Goal: Task Accomplishment & Management: Complete application form

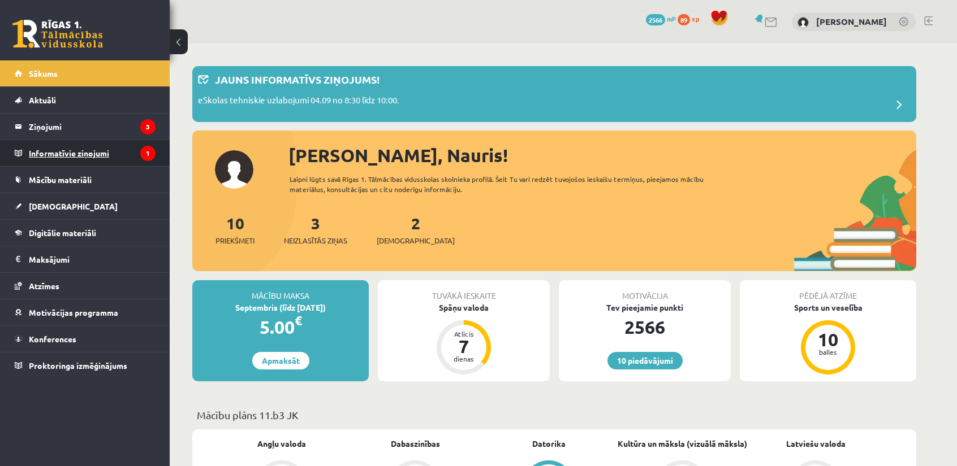
click at [120, 150] on legend "Informatīvie ziņojumi 1" at bounding box center [92, 153] width 127 height 26
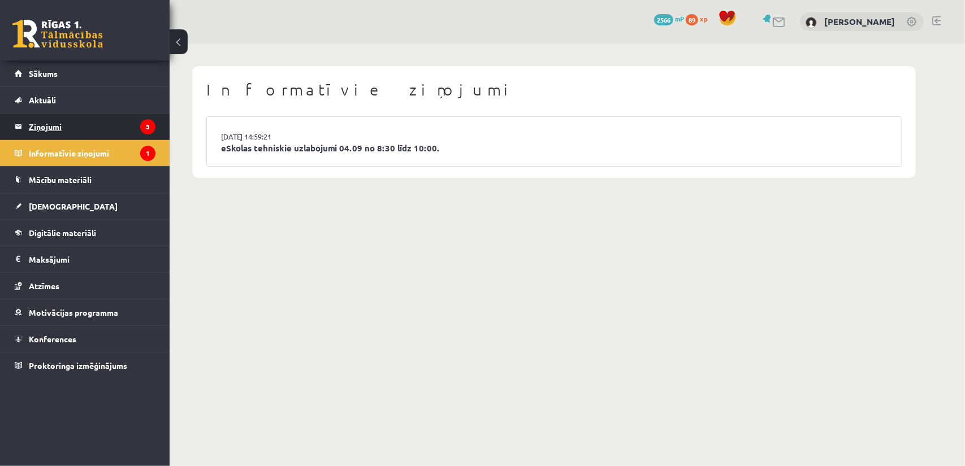
click at [117, 134] on legend "Ziņojumi 3" at bounding box center [92, 127] width 127 height 26
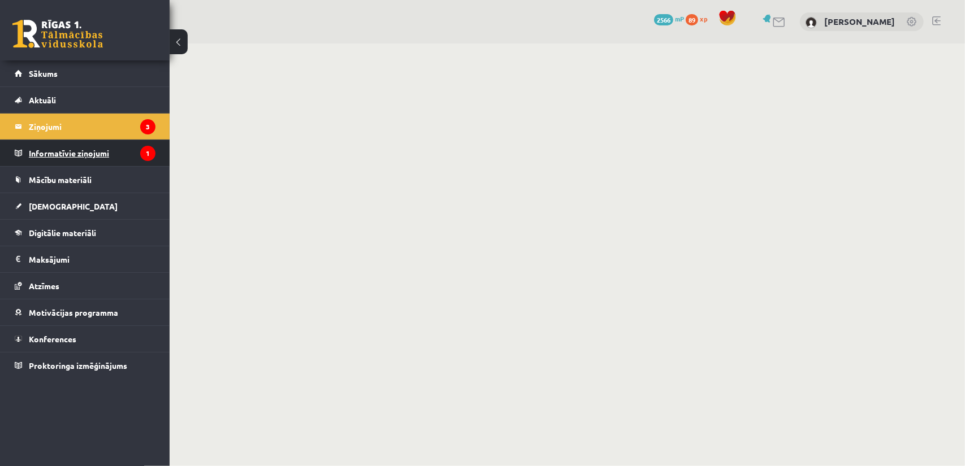
click at [103, 153] on legend "Informatīvie ziņojumi 1" at bounding box center [92, 153] width 127 height 26
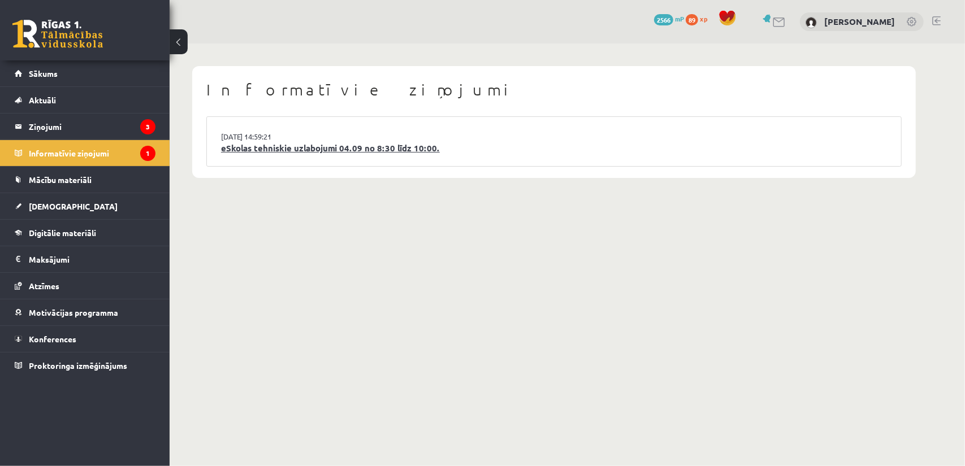
click at [231, 148] on link "eSkolas tehniskie uzlabojumi 04.09 no 8:30 līdz 10:00." at bounding box center [554, 148] width 666 height 13
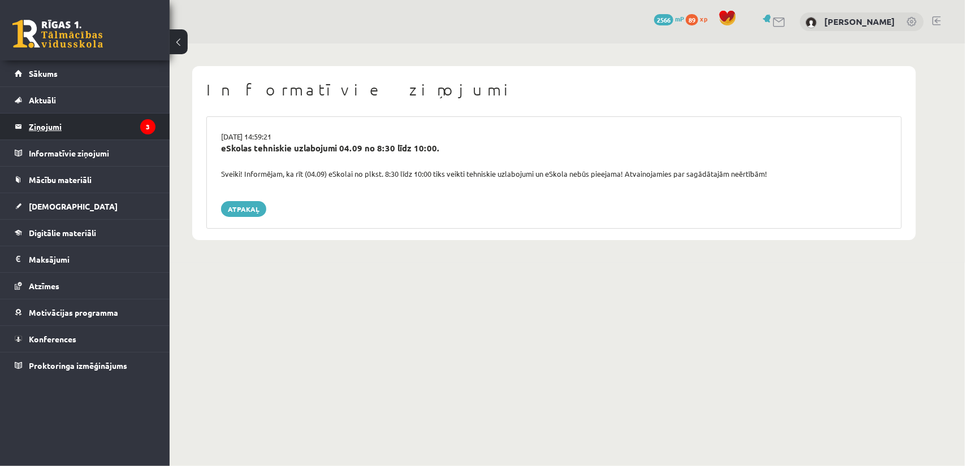
click at [105, 132] on legend "Ziņojumi 3" at bounding box center [92, 127] width 127 height 26
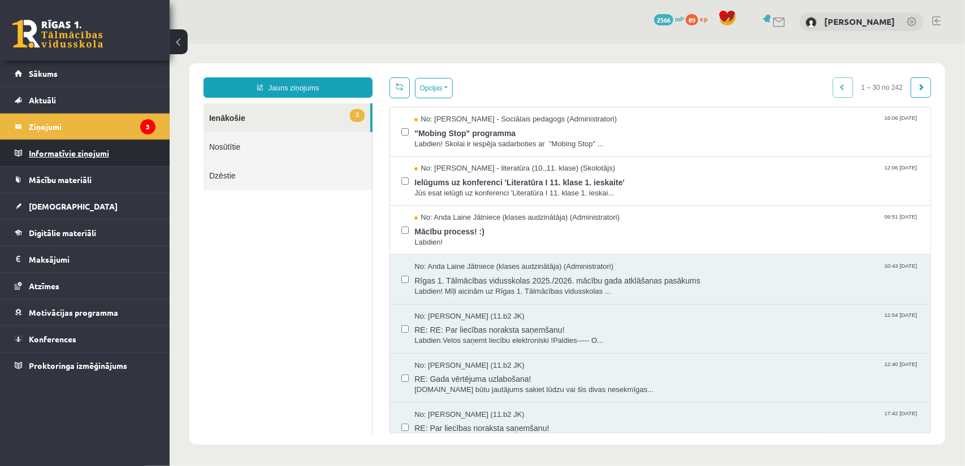
click at [97, 148] on legend "Informatīvie ziņojumi 0" at bounding box center [92, 153] width 127 height 26
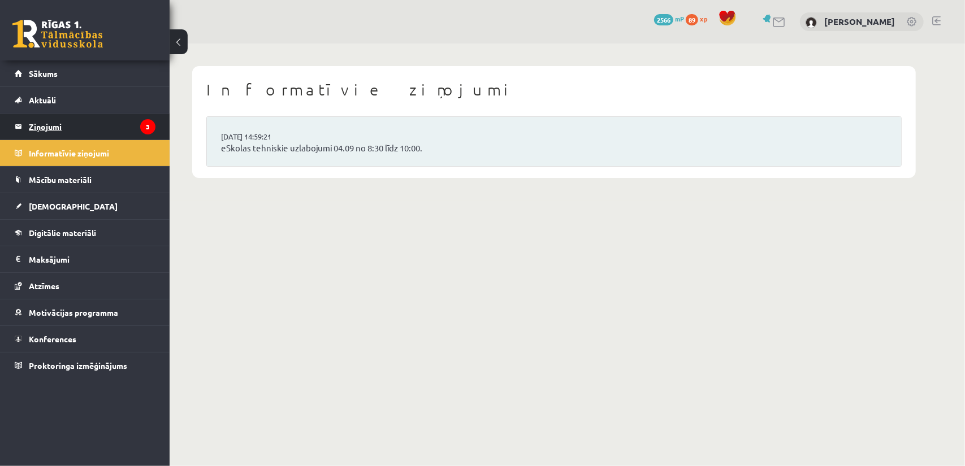
click at [103, 122] on legend "Ziņojumi 3" at bounding box center [92, 127] width 127 height 26
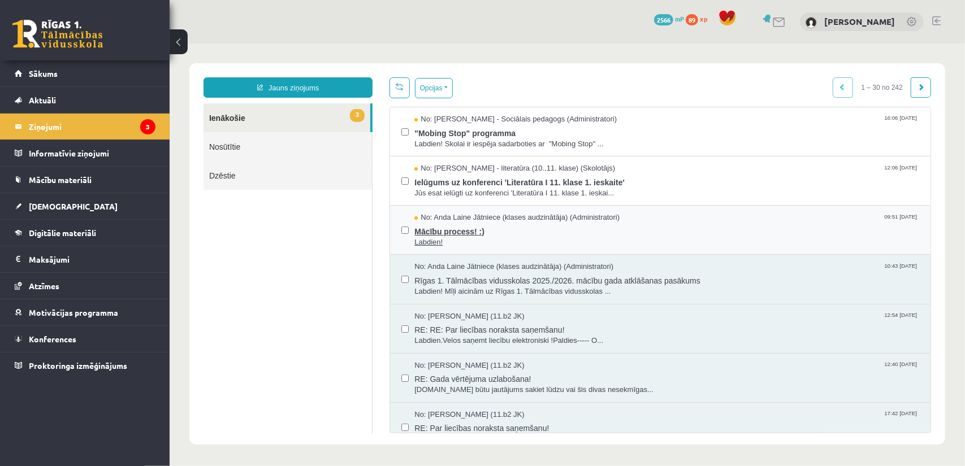
click at [459, 234] on span "Mācību process! :)" at bounding box center [666, 230] width 505 height 14
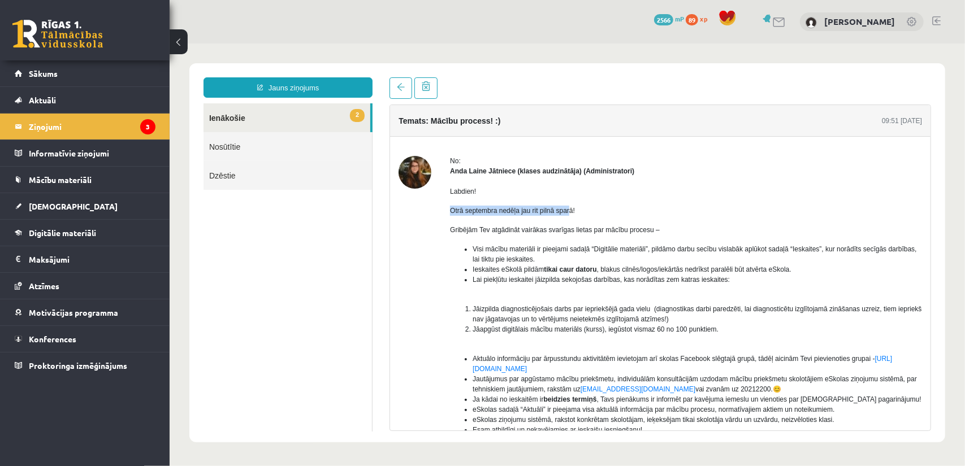
drag, startPoint x: 444, startPoint y: 213, endPoint x: 569, endPoint y: 213, distance: 124.4
click at [569, 213] on div "No: Anda Laine Jātniece (klases audzinātāja) (Administratori) Labdien! Otrā sep…" at bounding box center [660, 343] width 524 height 376
drag, startPoint x: 466, startPoint y: 232, endPoint x: 624, endPoint y: 230, distance: 157.2
click at [635, 230] on span "Gribējām Tev atgādināt vairākas svarīgas lietas par mācību procesu –" at bounding box center [554, 230] width 210 height 8
drag, startPoint x: 480, startPoint y: 243, endPoint x: 644, endPoint y: 247, distance: 164.0
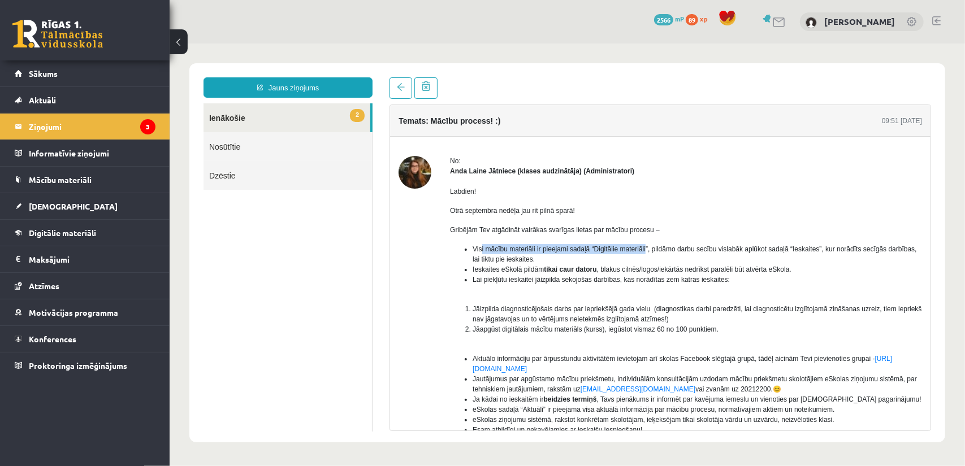
click at [644, 247] on span "Visi mācību materiāli ir pieejami sadaļā “Digitālie materiāli”, pildāmo darbu s…" at bounding box center [694, 254] width 444 height 18
drag, startPoint x: 490, startPoint y: 270, endPoint x: 702, endPoint y: 270, distance: 211.4
click at [702, 270] on span "Ieskaites eSkolā pildām tikai caur datoru , blakus cilnēs/logos/iekārtās nedrīk…" at bounding box center [631, 269] width 319 height 8
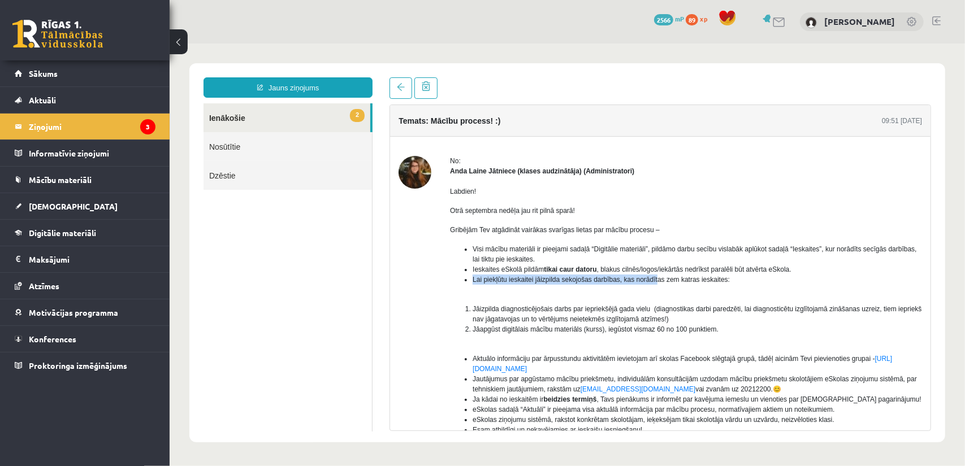
drag, startPoint x: 473, startPoint y: 279, endPoint x: 646, endPoint y: 283, distance: 173.0
click at [652, 283] on li "Lai piekļūtu ieskaitei jāizpilda sekojošas darbības, kas norādītas zem katras i…" at bounding box center [696, 279] width 449 height 10
click at [634, 280] on span "Lai piekļūtu ieskaitei jāizpilda sekojošas darbības, kas norādītas zem katras i…" at bounding box center [600, 279] width 257 height 8
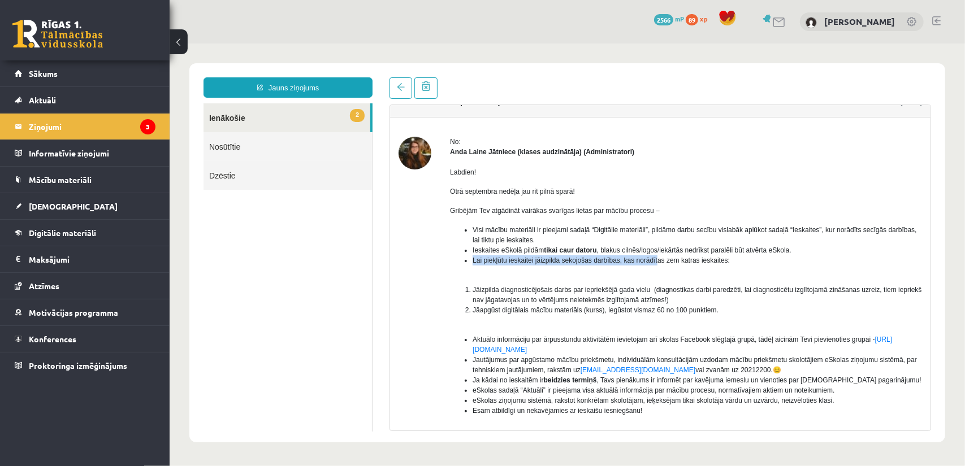
scroll to position [57, 0]
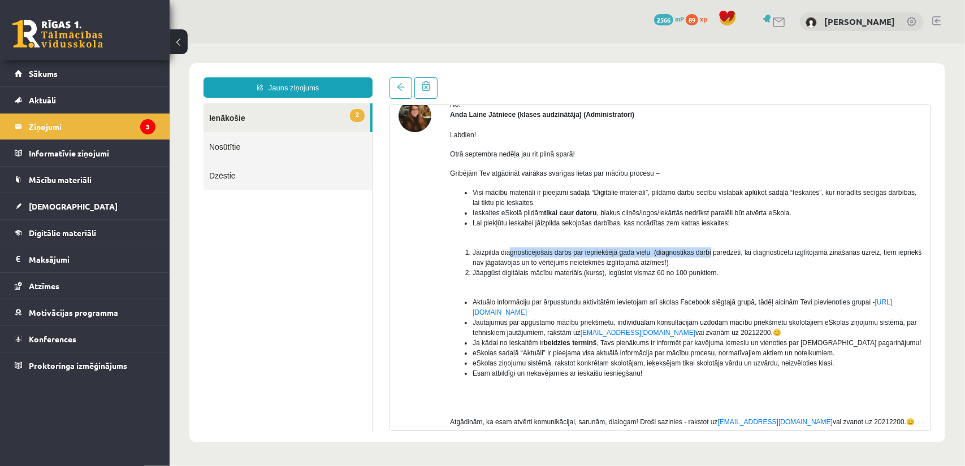
drag, startPoint x: 507, startPoint y: 256, endPoint x: 663, endPoint y: 260, distance: 156.7
click at [704, 253] on span "Jāizpilda diagnosticējošais darbs par iepriekšējā gada vielu (diagnostikas darb…" at bounding box center [696, 257] width 449 height 18
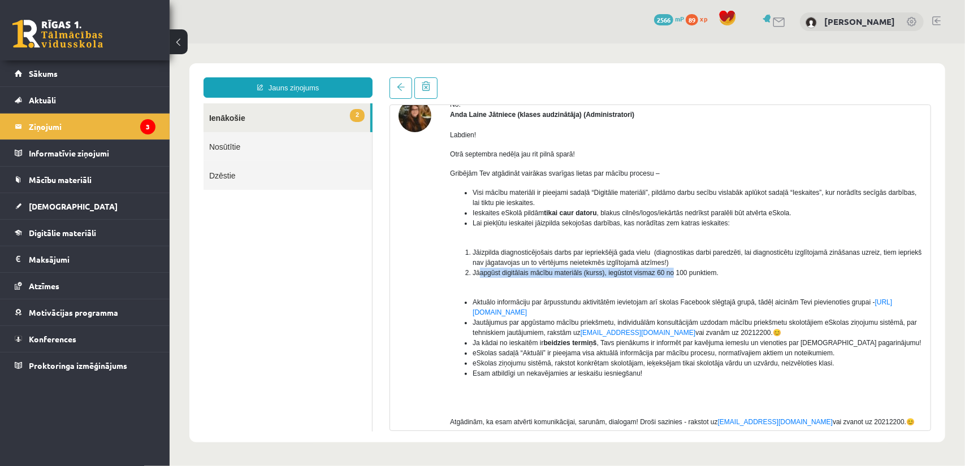
drag, startPoint x: 479, startPoint y: 274, endPoint x: 669, endPoint y: 270, distance: 190.0
click at [668, 270] on span "Jāapgūst digitālais mācību materiāls (kurss), iegūstot vismaz 60 no 100 punktie…" at bounding box center [595, 273] width 246 height 8
click at [669, 270] on span "Jāapgūst digitālais mācību materiāls (kurss), iegūstot vismaz 60 no 100 punktie…" at bounding box center [595, 273] width 246 height 8
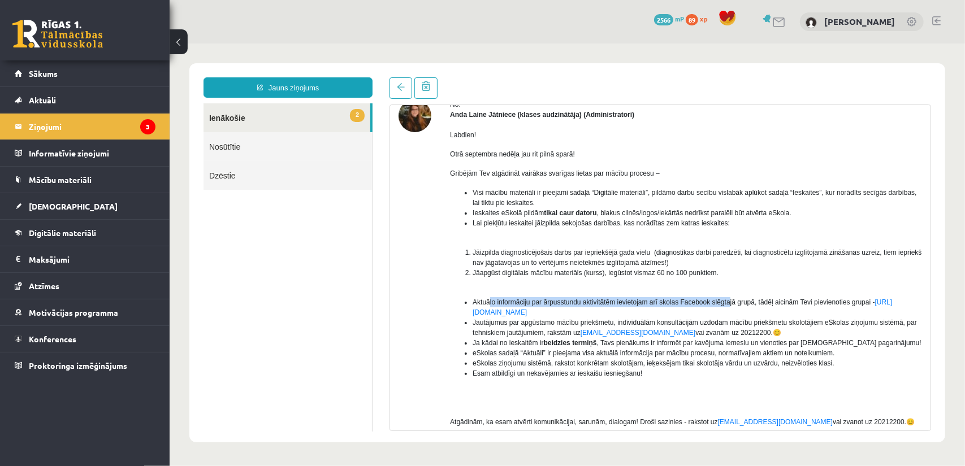
drag, startPoint x: 490, startPoint y: 297, endPoint x: 727, endPoint y: 289, distance: 237.0
click at [727, 289] on div "Labdien! Otrā septembra nedēļa jau rit pilnā sparā! Gribējām Tev atgādināt vair…" at bounding box center [685, 282] width 472 height 327
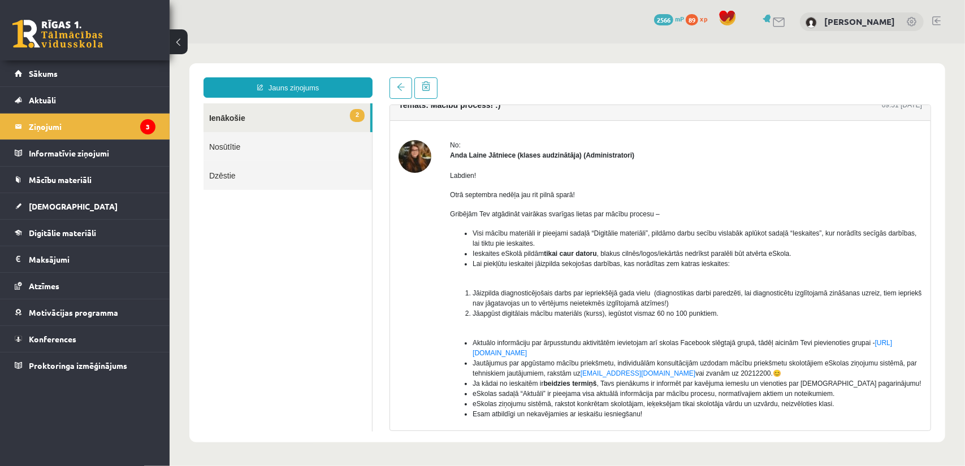
scroll to position [0, 0]
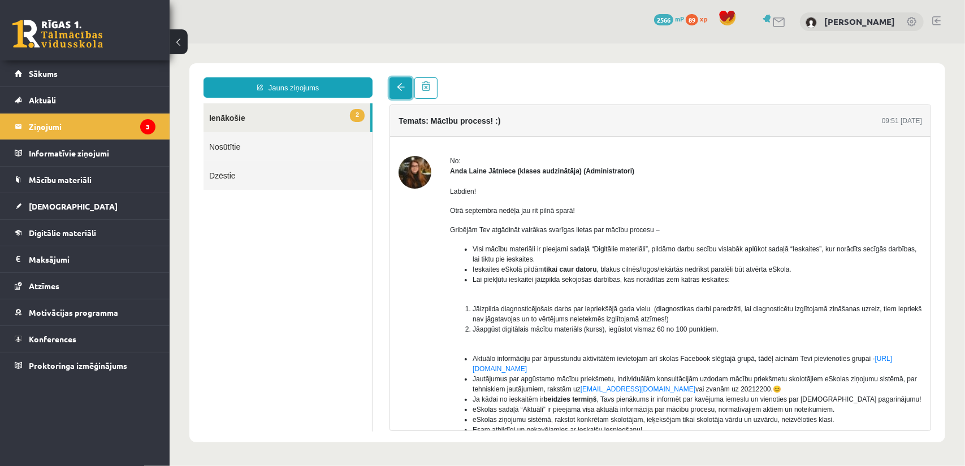
click at [397, 93] on link at bounding box center [400, 87] width 23 height 21
click at [333, 123] on link "2 Ienākošie" at bounding box center [286, 117] width 167 height 29
click at [316, 139] on link "Nosūtītie" at bounding box center [287, 146] width 168 height 29
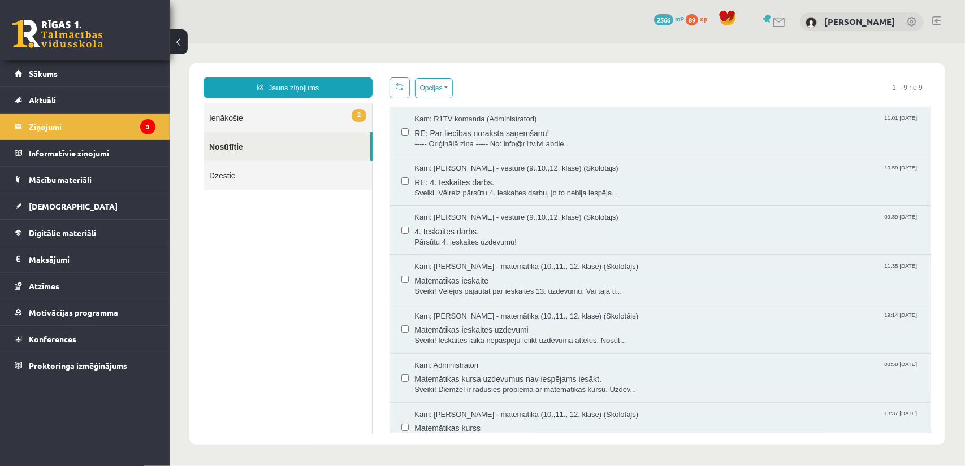
click at [314, 116] on link "2 Ienākošie" at bounding box center [287, 117] width 168 height 29
click at [280, 115] on link "2 Ienākošie" at bounding box center [287, 117] width 168 height 29
click at [252, 116] on link "2 Ienākošie" at bounding box center [287, 117] width 168 height 29
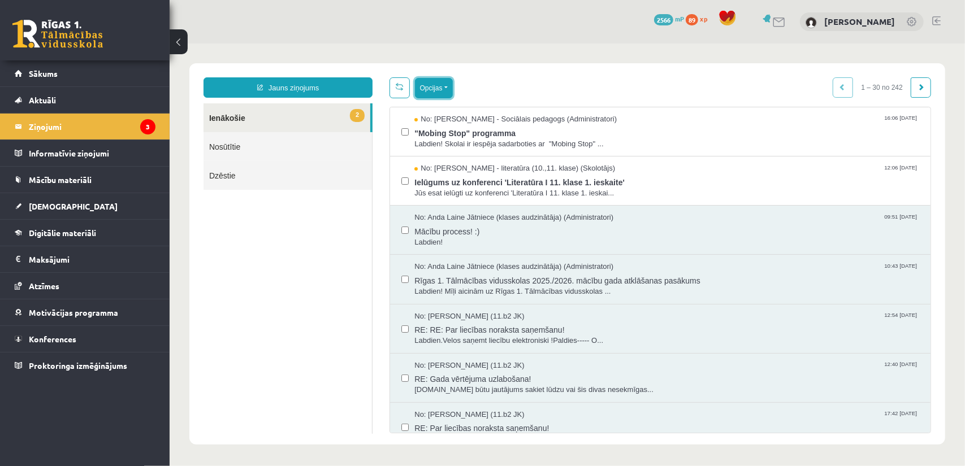
click at [426, 89] on button "Opcijas" at bounding box center [433, 87] width 38 height 20
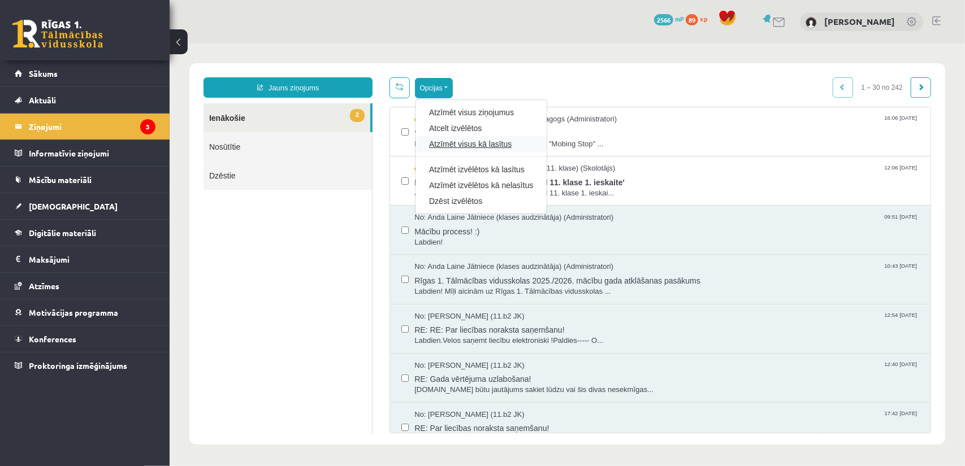
click at [445, 142] on link "Atzīmēt visus kā lasītus" at bounding box center [481, 143] width 104 height 11
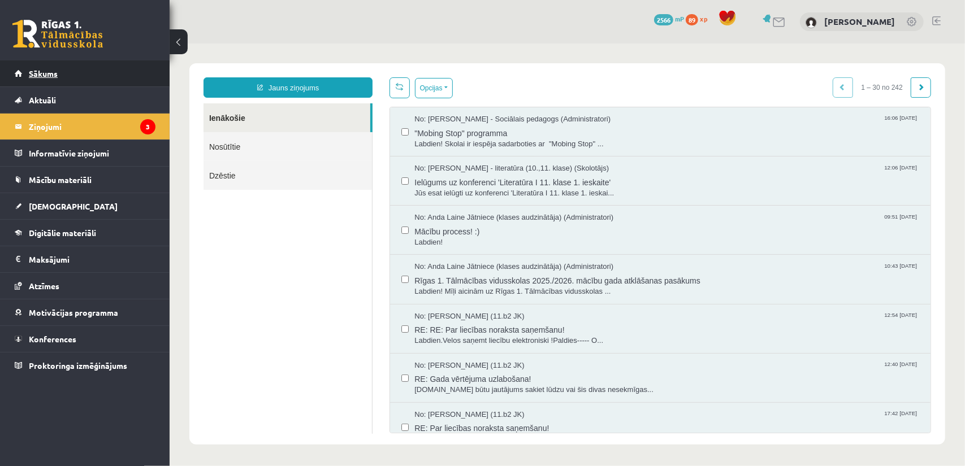
click at [89, 71] on link "Sākums" at bounding box center [85, 73] width 141 height 26
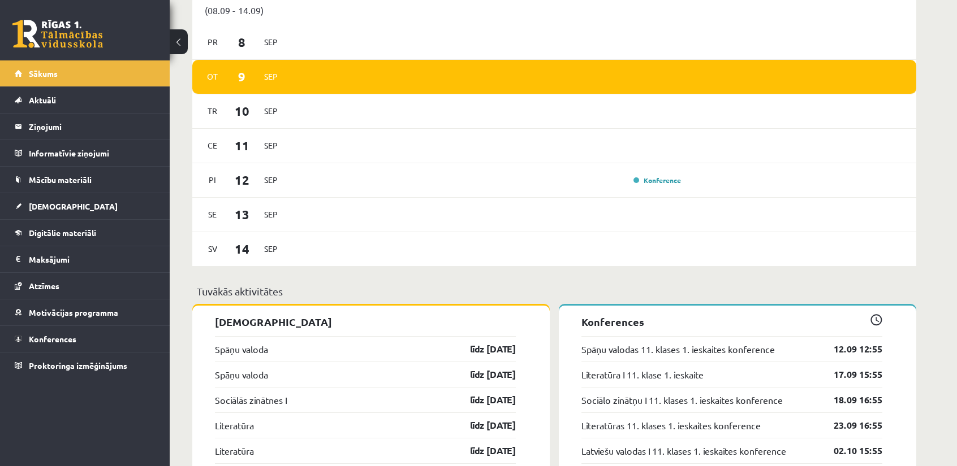
scroll to position [678, 0]
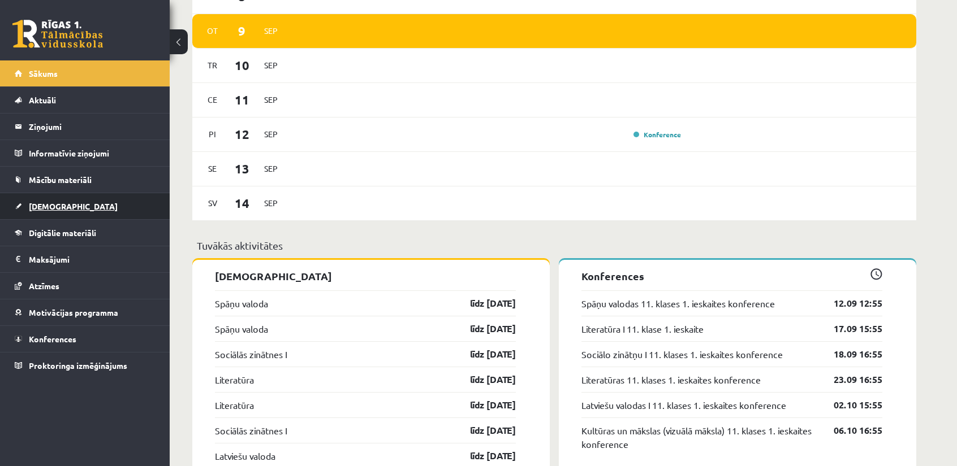
click at [69, 198] on link "[DEMOGRAPHIC_DATA]" at bounding box center [85, 206] width 141 height 26
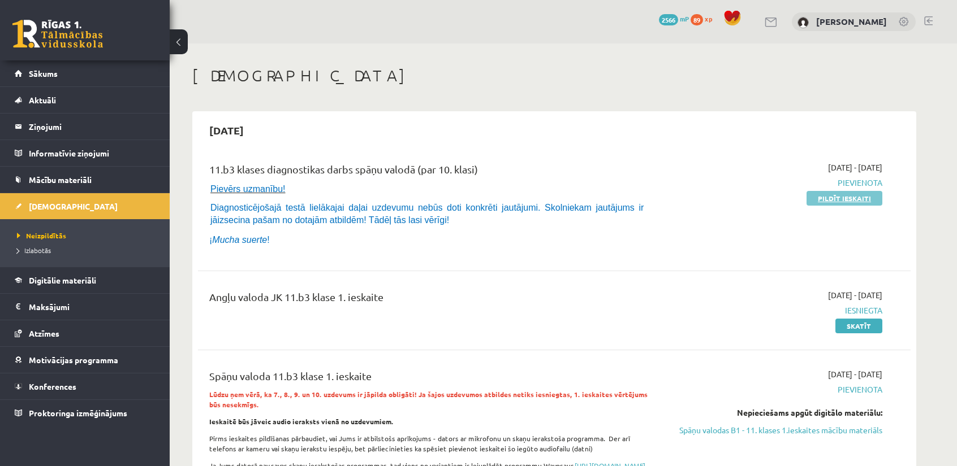
click at [833, 200] on link "Pildīt ieskaiti" at bounding box center [844, 198] width 76 height 15
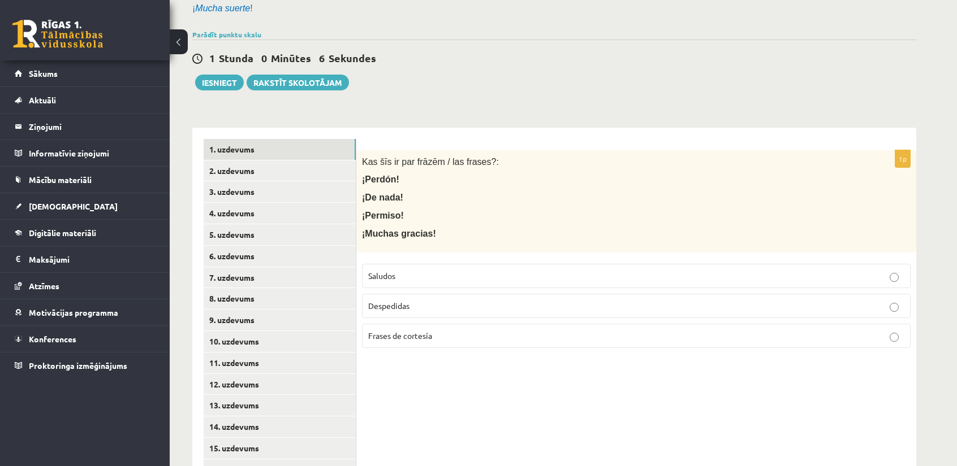
scroll to position [129, 0]
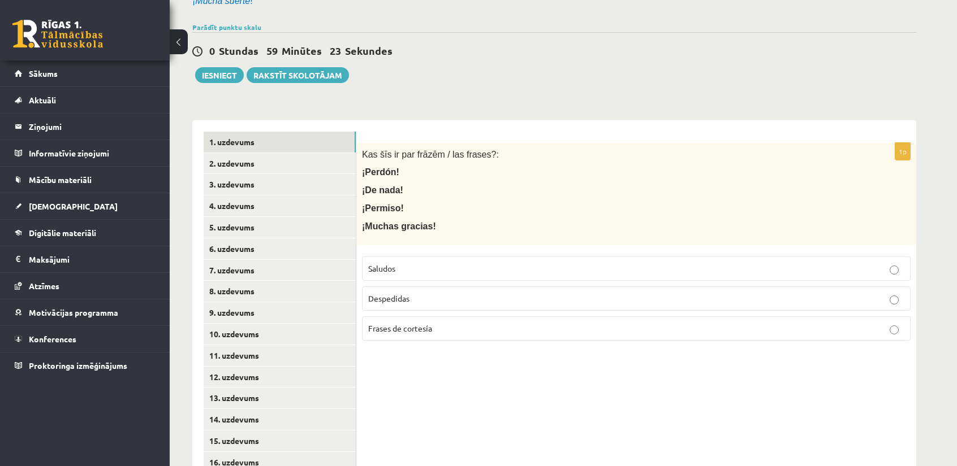
click at [401, 317] on label "Frases de cortesía" at bounding box center [636, 329] width 548 height 24
click at [241, 161] on link "2. uzdevums" at bounding box center [280, 163] width 152 height 21
click at [420, 265] on p "Saludos" at bounding box center [636, 269] width 536 height 12
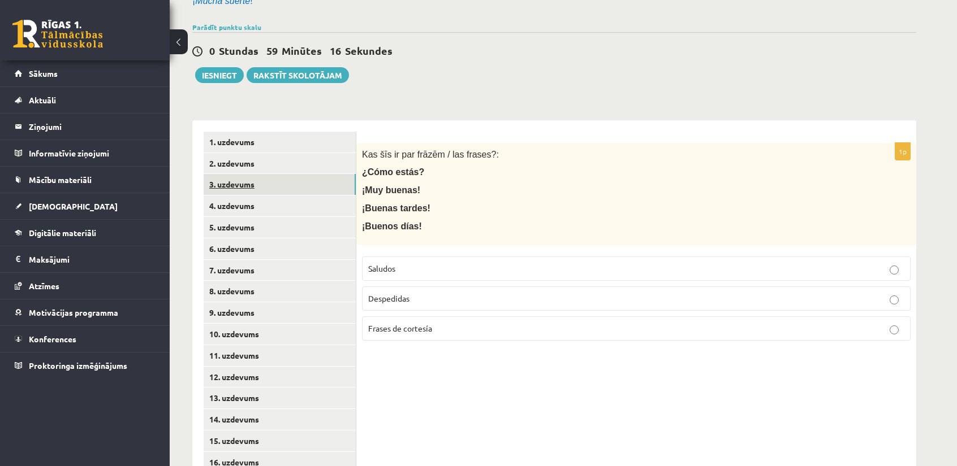
click at [289, 180] on link "3. uzdevums" at bounding box center [280, 184] width 152 height 21
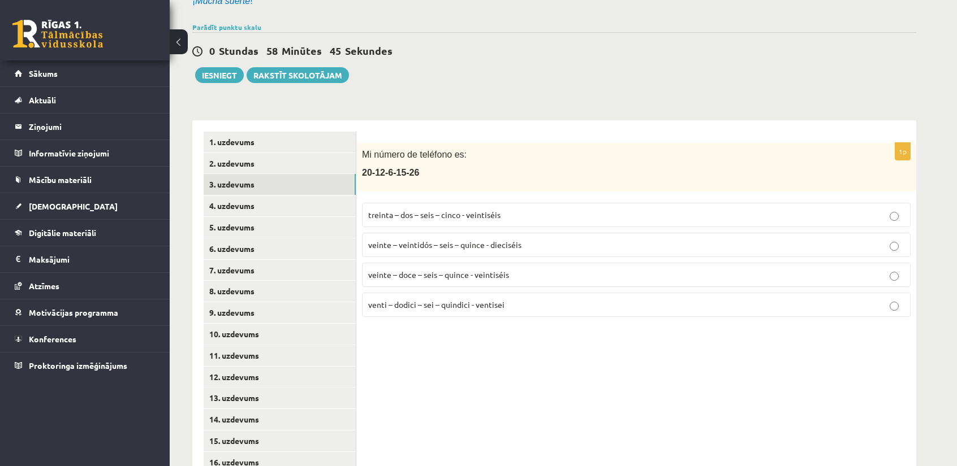
click at [410, 270] on span "veinte – doce – seis – quince - veintiséis" at bounding box center [438, 275] width 141 height 10
click at [306, 200] on link "4. uzdevums" at bounding box center [280, 206] width 152 height 21
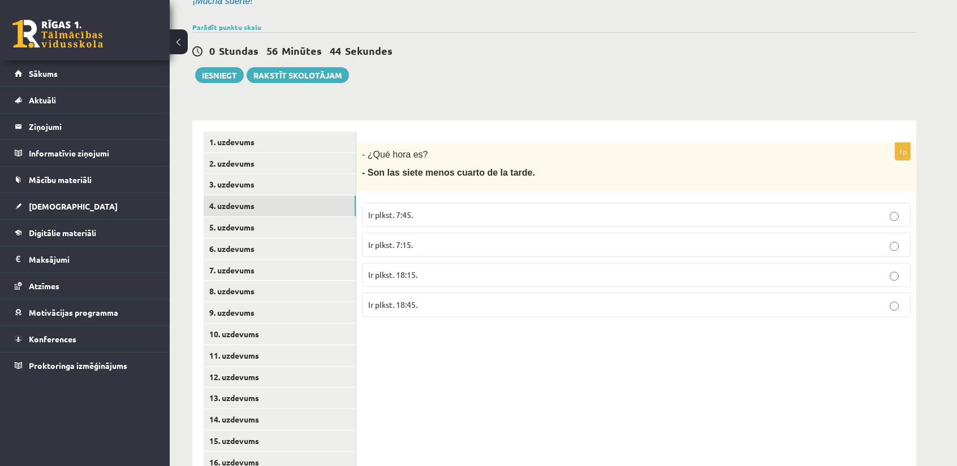
click at [477, 304] on p "Ir plkst. 18:45." at bounding box center [636, 305] width 536 height 12
click at [314, 223] on link "5. uzdevums" at bounding box center [280, 227] width 152 height 21
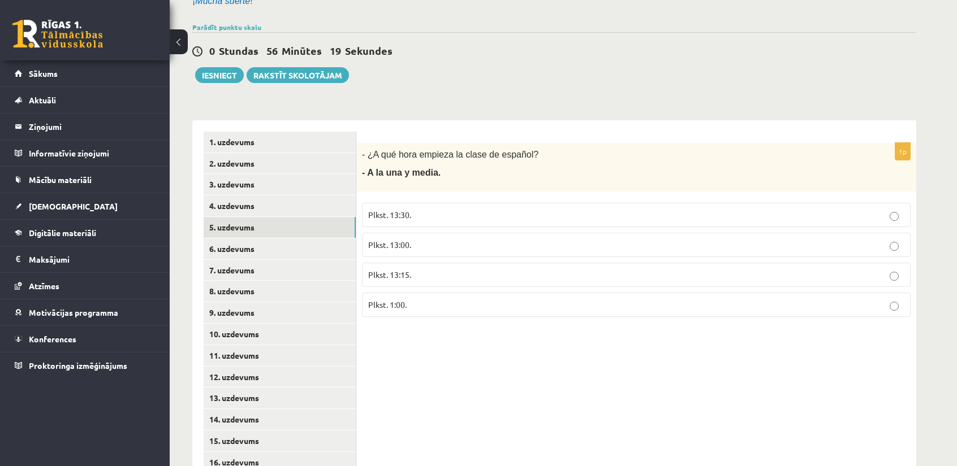
click at [402, 213] on span "Plkst. 13:30." at bounding box center [389, 215] width 43 height 10
click at [267, 244] on link "6. uzdevums" at bounding box center [280, 249] width 152 height 21
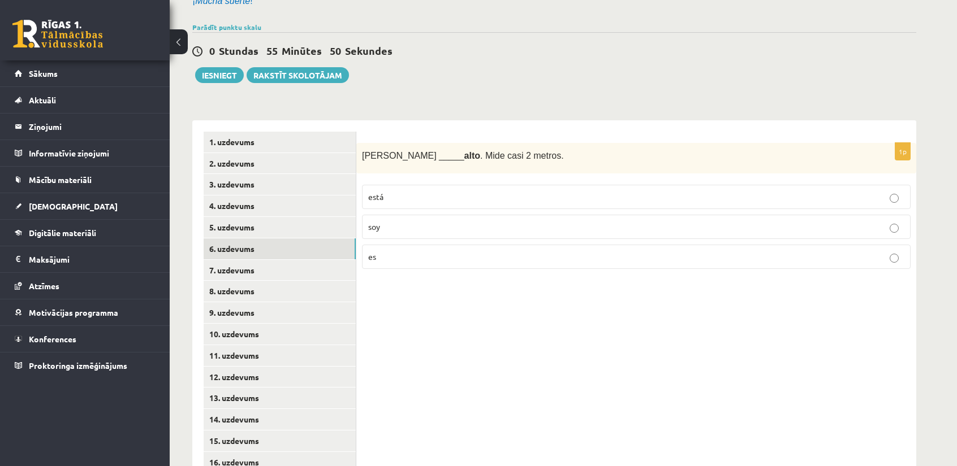
click at [404, 206] on label "está" at bounding box center [636, 197] width 548 height 24
click at [304, 274] on link "7. uzdevums" at bounding box center [280, 270] width 152 height 21
click at [395, 203] on label "estoy" at bounding box center [636, 197] width 548 height 24
click at [267, 280] on link "7. uzdevums" at bounding box center [280, 270] width 152 height 21
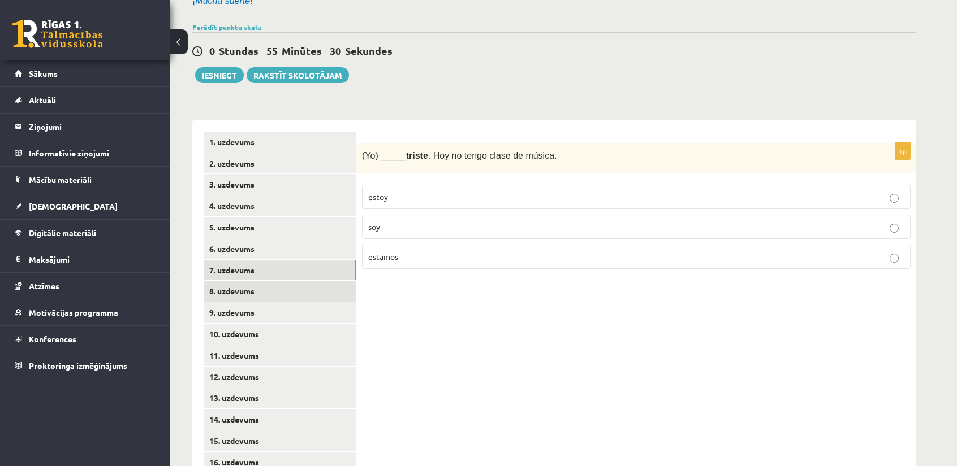
click at [266, 288] on link "8. uzdevums" at bounding box center [280, 291] width 152 height 21
click at [390, 192] on span "círculo" at bounding box center [380, 197] width 24 height 10
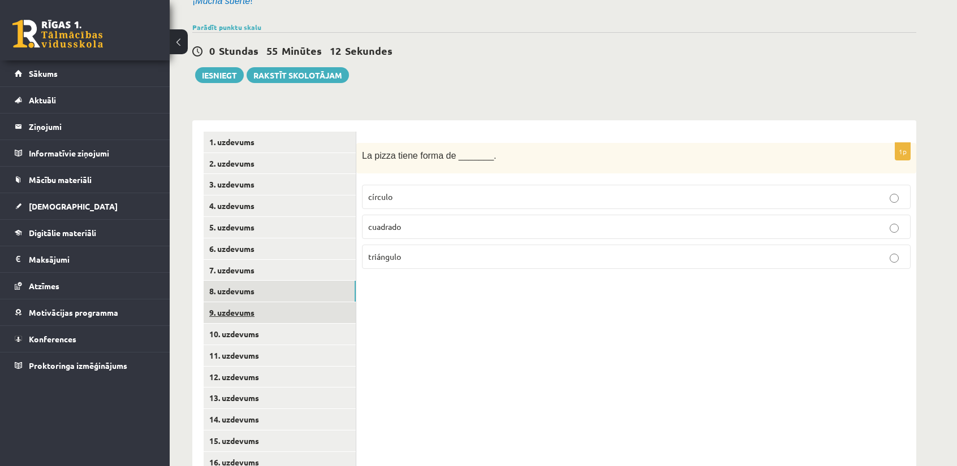
click at [275, 308] on link "9. uzdevums" at bounding box center [280, 312] width 152 height 21
click at [438, 229] on p "marrón" at bounding box center [636, 227] width 536 height 12
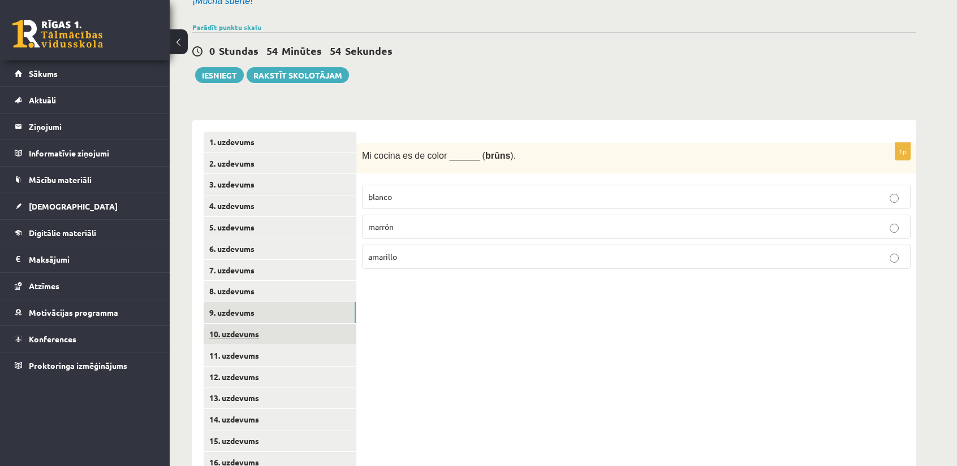
click at [279, 327] on link "10. uzdevums" at bounding box center [280, 334] width 152 height 21
click at [376, 252] on span "tiene" at bounding box center [377, 257] width 19 height 10
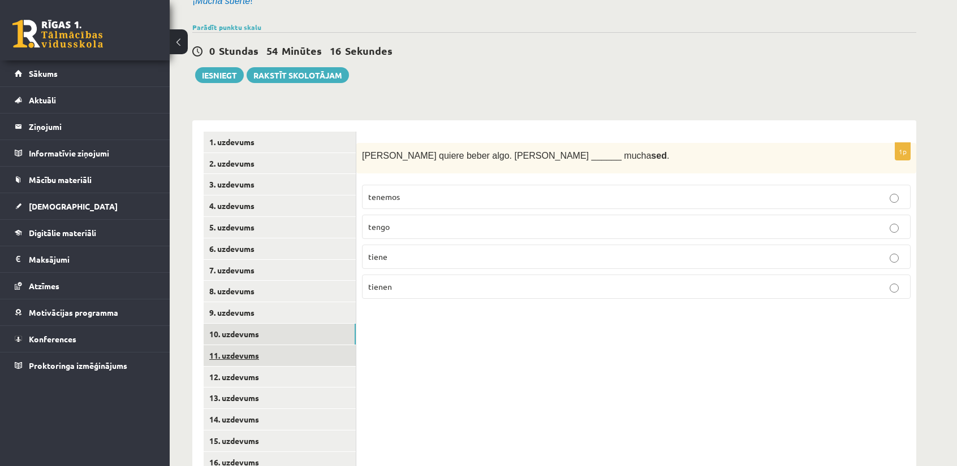
click at [262, 363] on link "11. uzdevums" at bounding box center [280, 355] width 152 height 21
click at [421, 281] on p "tengo" at bounding box center [636, 287] width 536 height 12
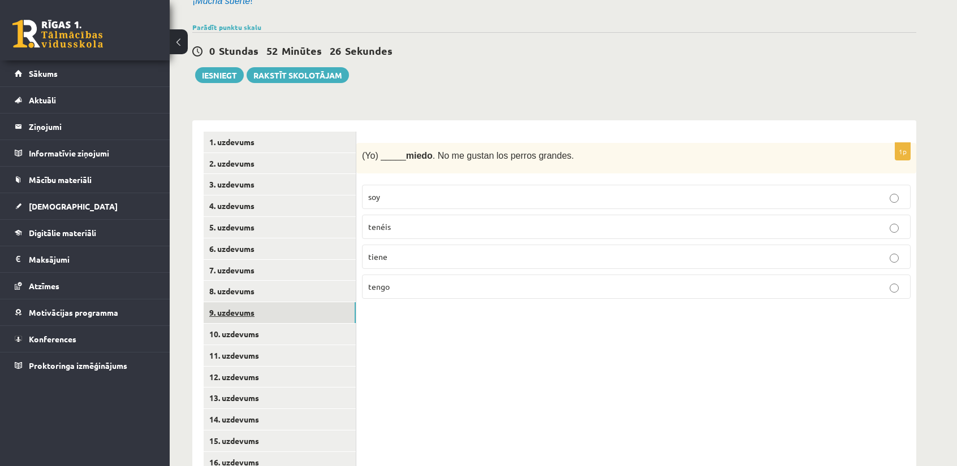
click at [305, 308] on link "9. uzdevums" at bounding box center [280, 312] width 152 height 21
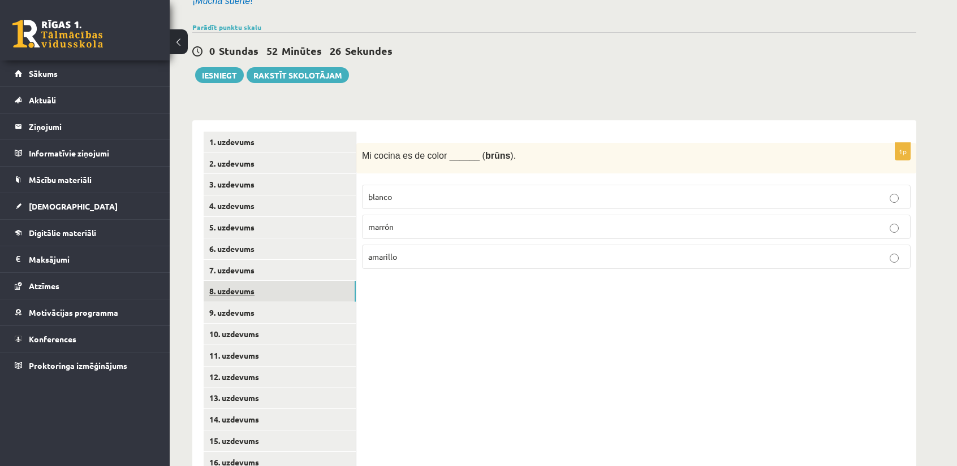
click at [309, 296] on link "8. uzdevums" at bounding box center [280, 291] width 152 height 21
click at [308, 276] on link "7. uzdevums" at bounding box center [280, 270] width 152 height 21
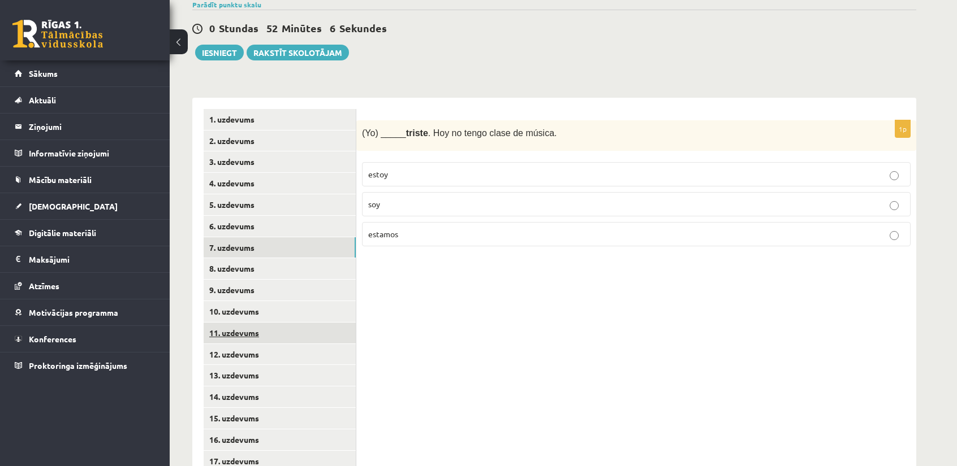
scroll to position [185, 0]
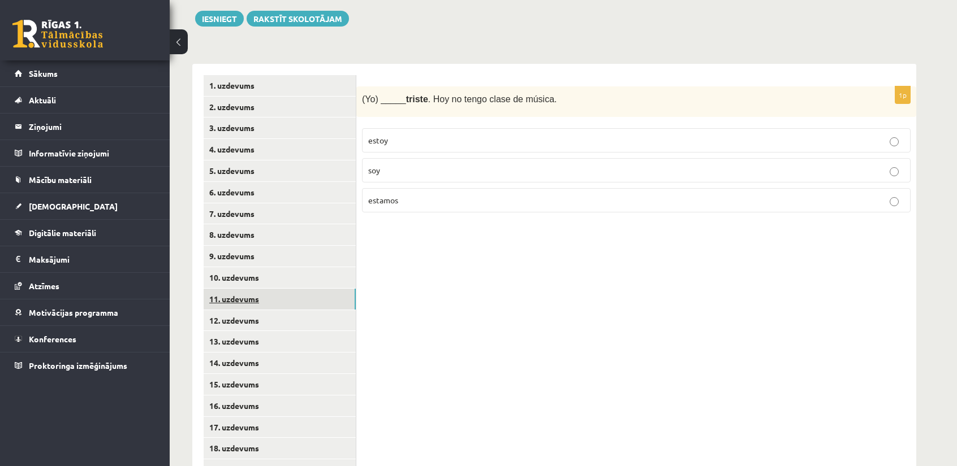
click at [271, 290] on link "11. uzdevums" at bounding box center [280, 299] width 152 height 21
click at [271, 317] on link "12. uzdevums" at bounding box center [280, 320] width 152 height 21
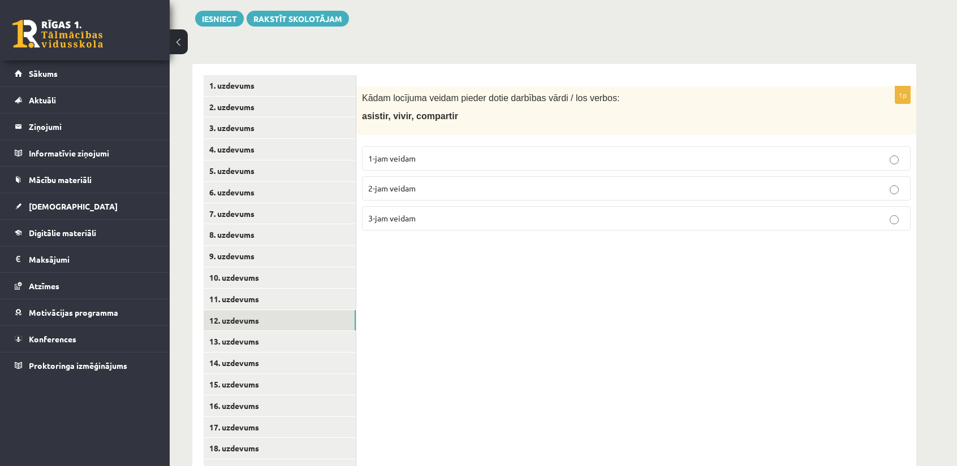
click at [426, 189] on p "2-jam veidam" at bounding box center [636, 189] width 536 height 12
click at [280, 332] on link "13. uzdevums" at bounding box center [280, 341] width 152 height 21
click at [271, 323] on link "12. uzdevums" at bounding box center [280, 320] width 152 height 21
click at [426, 223] on label "3-jam veidam" at bounding box center [636, 218] width 548 height 24
click at [305, 334] on link "13. uzdevums" at bounding box center [280, 341] width 152 height 21
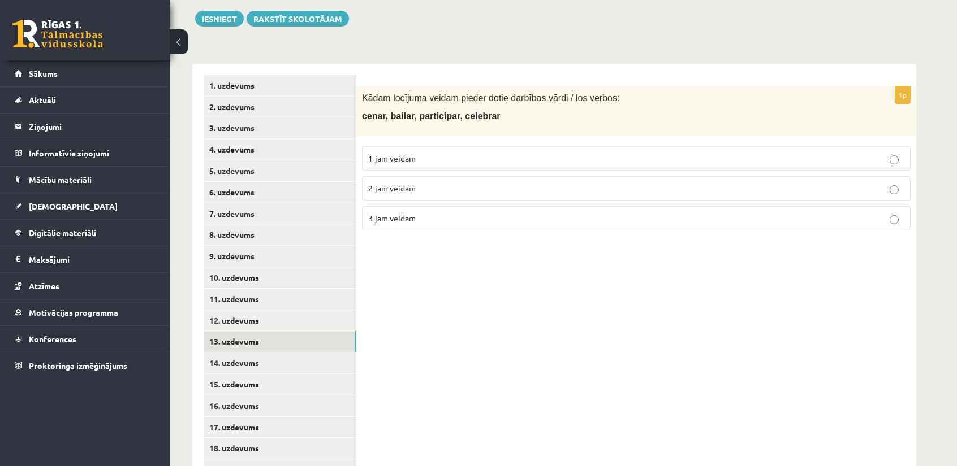
click at [426, 166] on label "1-jam veidam" at bounding box center [636, 158] width 548 height 24
click at [308, 322] on link "12. uzdevums" at bounding box center [280, 320] width 152 height 21
click at [295, 367] on link "14. uzdevums" at bounding box center [280, 363] width 152 height 21
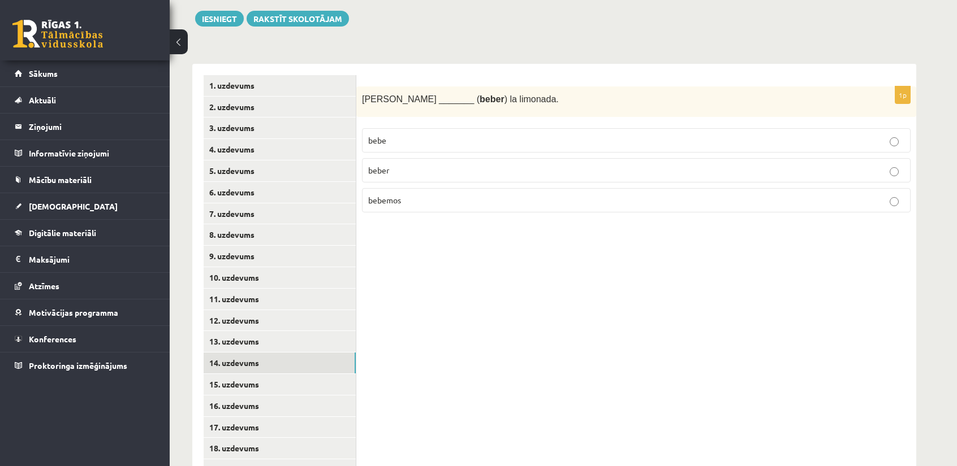
click at [408, 139] on p "bebe" at bounding box center [636, 141] width 536 height 12
click at [280, 384] on link "15. uzdevums" at bounding box center [280, 384] width 152 height 21
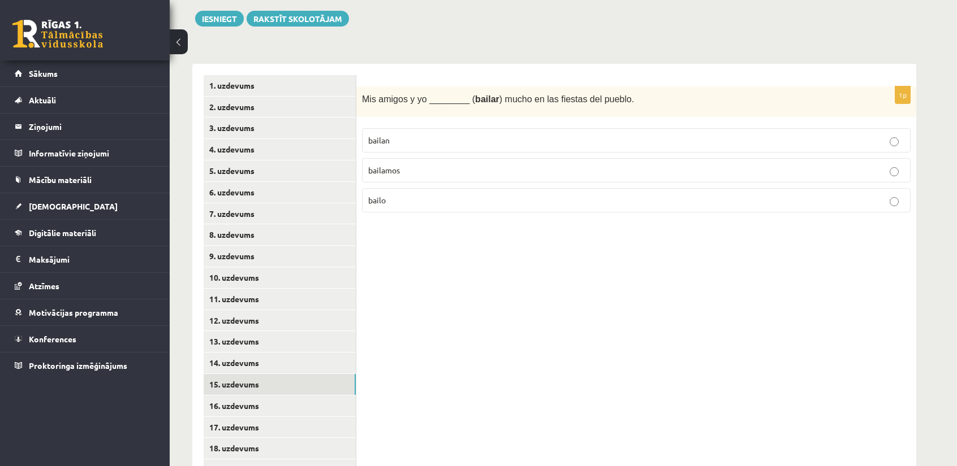
click at [400, 172] on p "bailamos" at bounding box center [636, 171] width 536 height 12
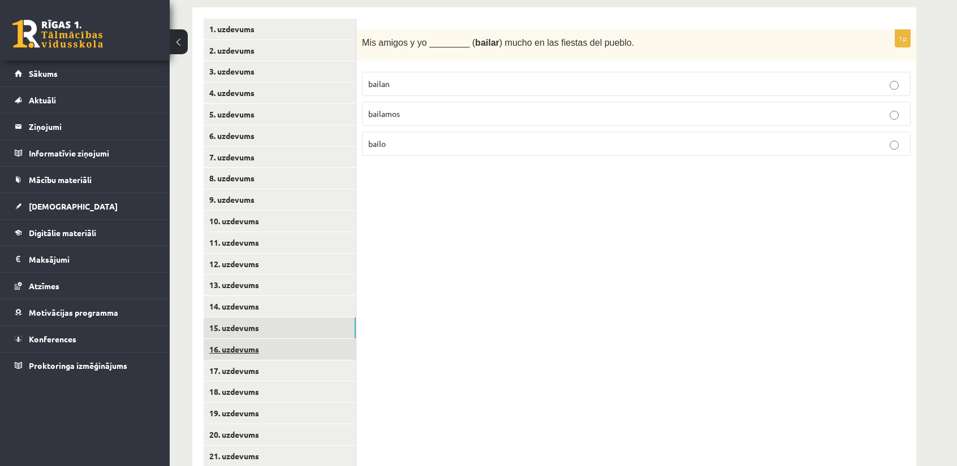
click at [301, 356] on link "16. uzdevums" at bounding box center [280, 349] width 152 height 21
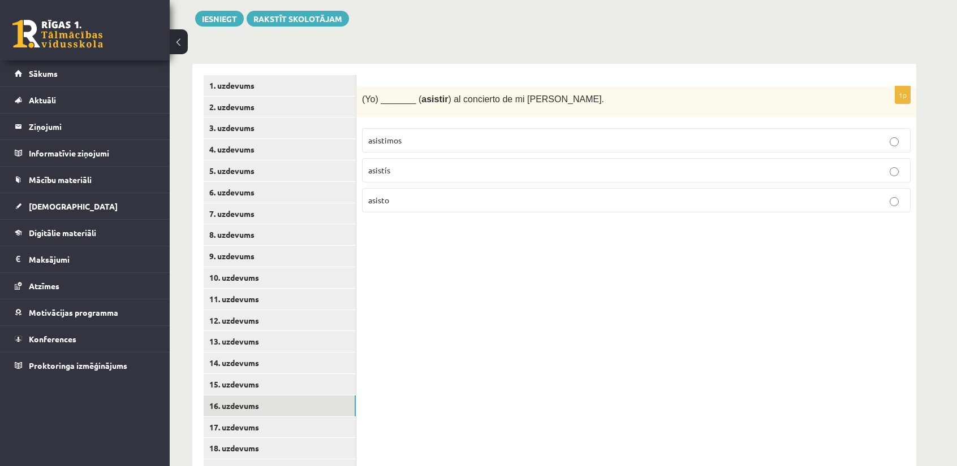
click at [395, 202] on p "asisto" at bounding box center [636, 200] width 536 height 12
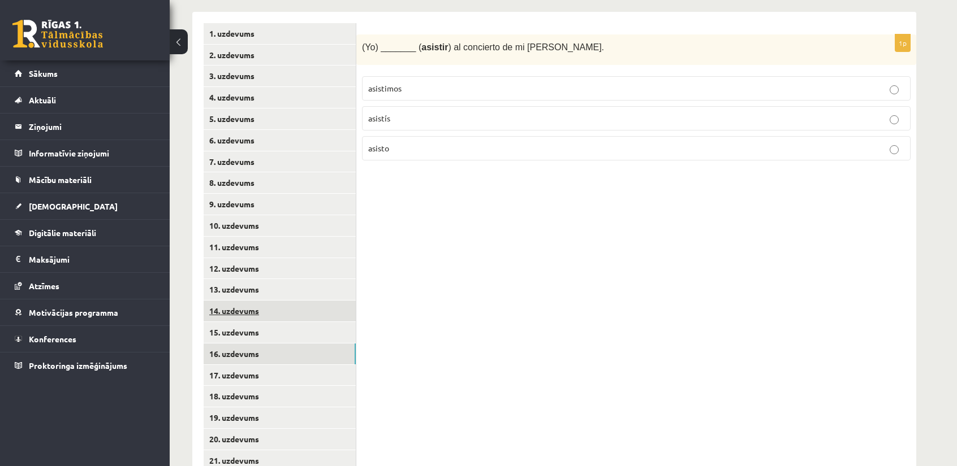
scroll to position [242, 0]
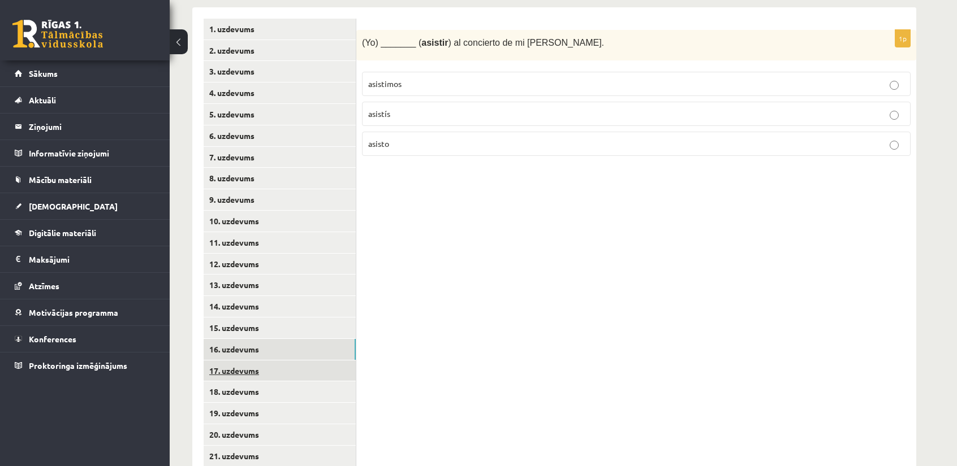
click at [270, 367] on link "17. uzdevums" at bounding box center [280, 371] width 152 height 21
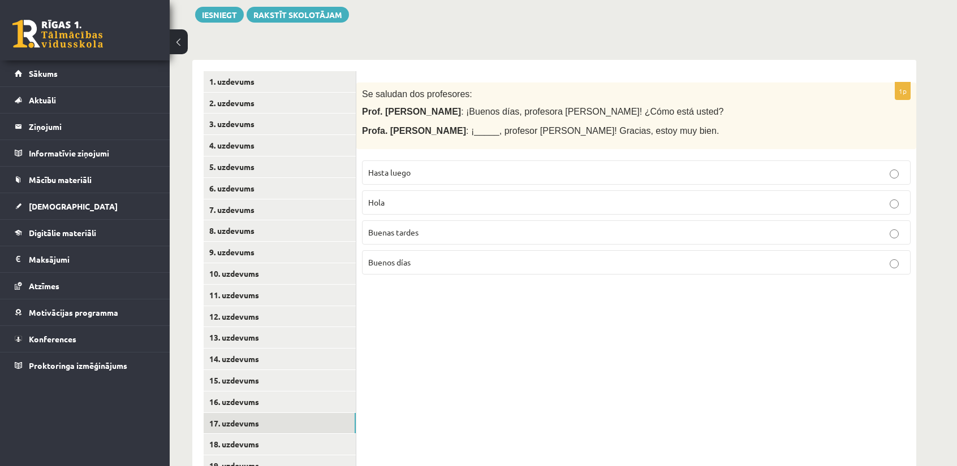
scroll to position [185, 0]
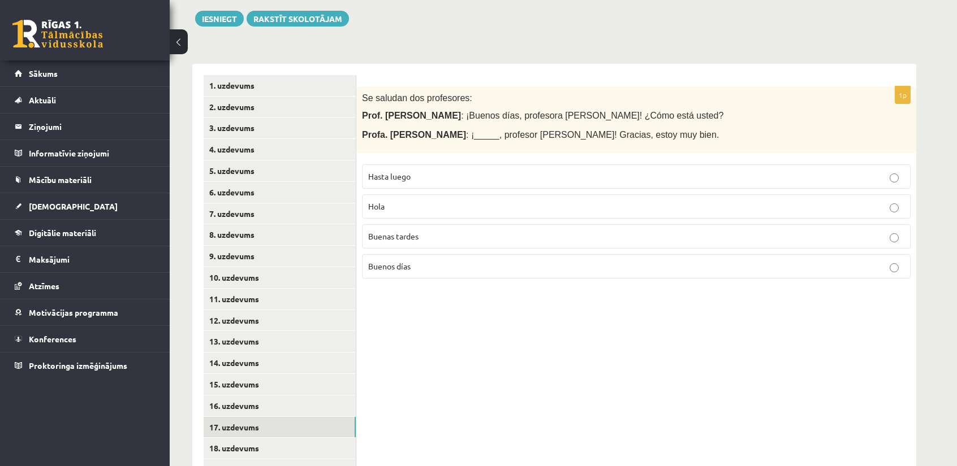
click at [409, 261] on span "Buenos días" at bounding box center [389, 266] width 42 height 10
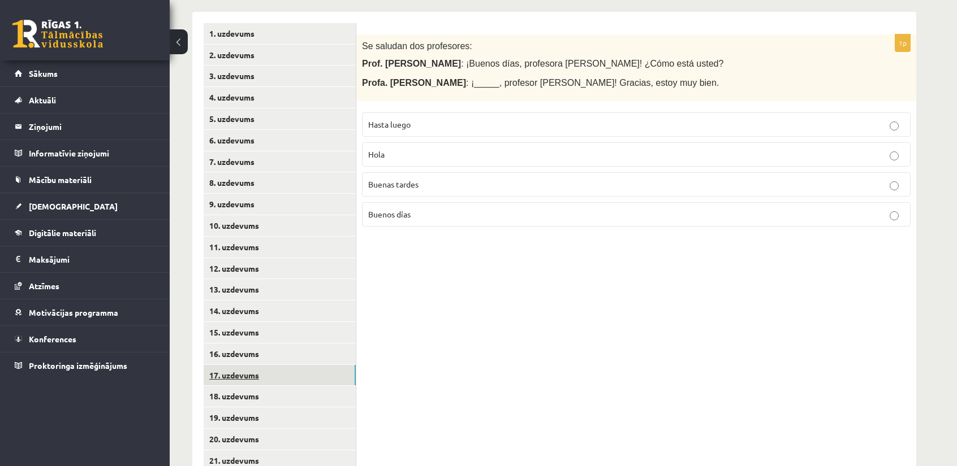
scroll to position [242, 0]
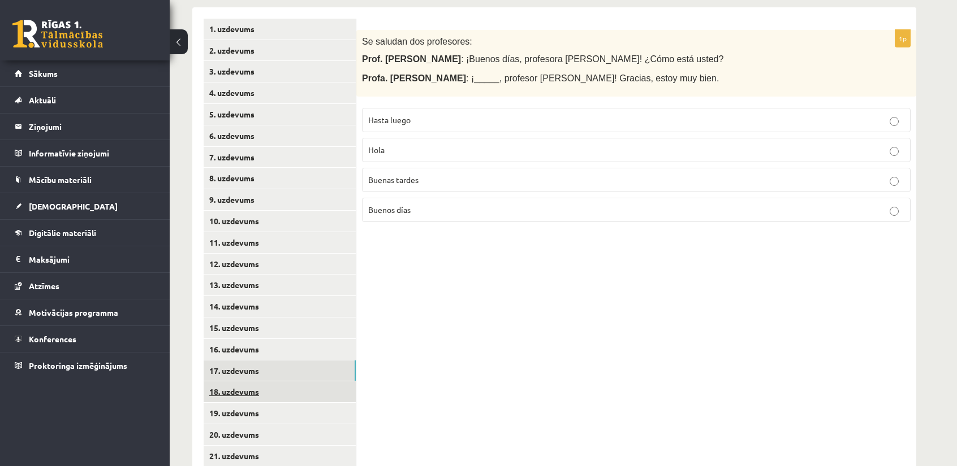
click at [304, 399] on link "18. uzdevums" at bounding box center [280, 392] width 152 height 21
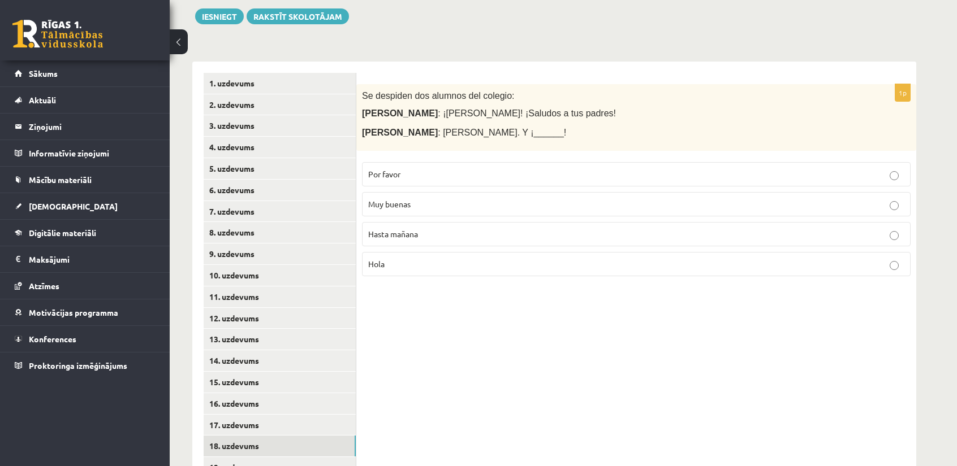
scroll to position [185, 0]
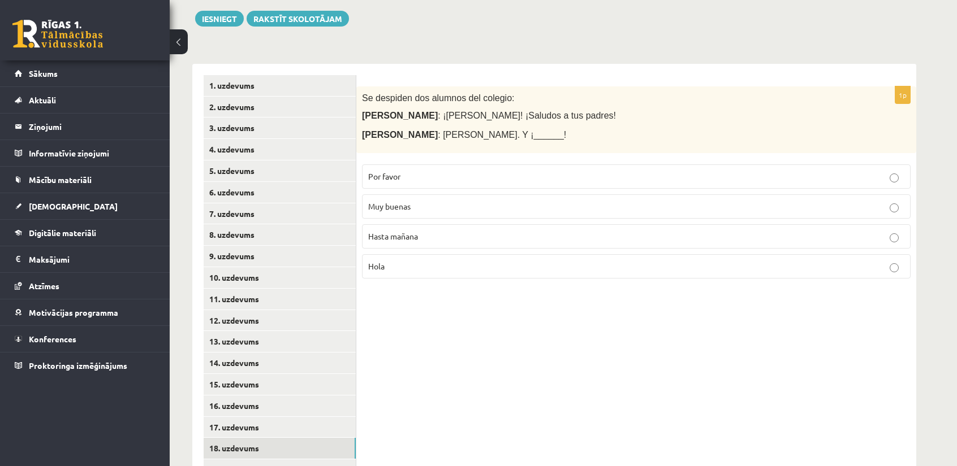
click at [409, 239] on span "Hasta mañana" at bounding box center [393, 236] width 50 height 10
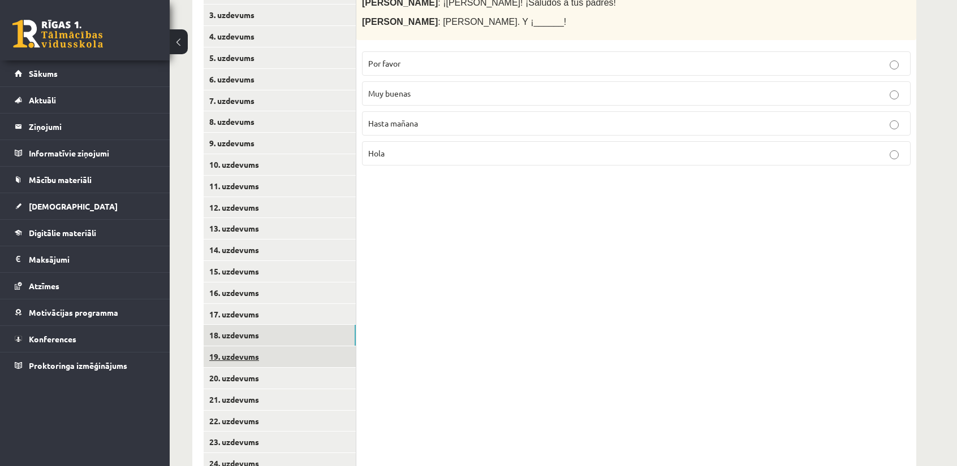
click at [282, 356] on link "19. uzdevums" at bounding box center [280, 357] width 152 height 21
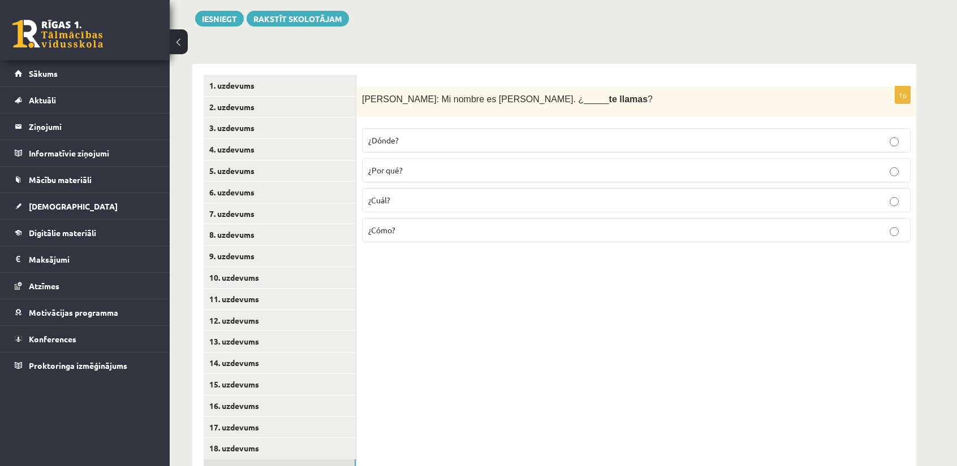
click at [415, 231] on p "¿Cómo?" at bounding box center [636, 230] width 536 height 12
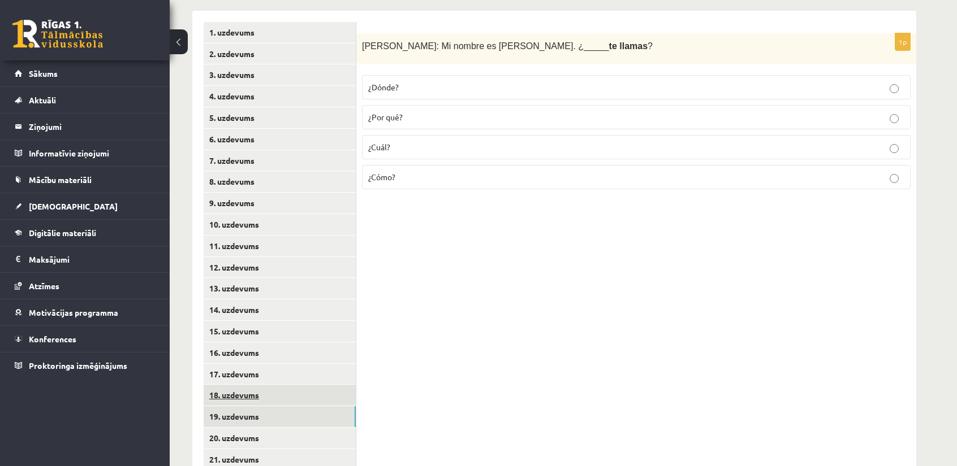
scroll to position [242, 0]
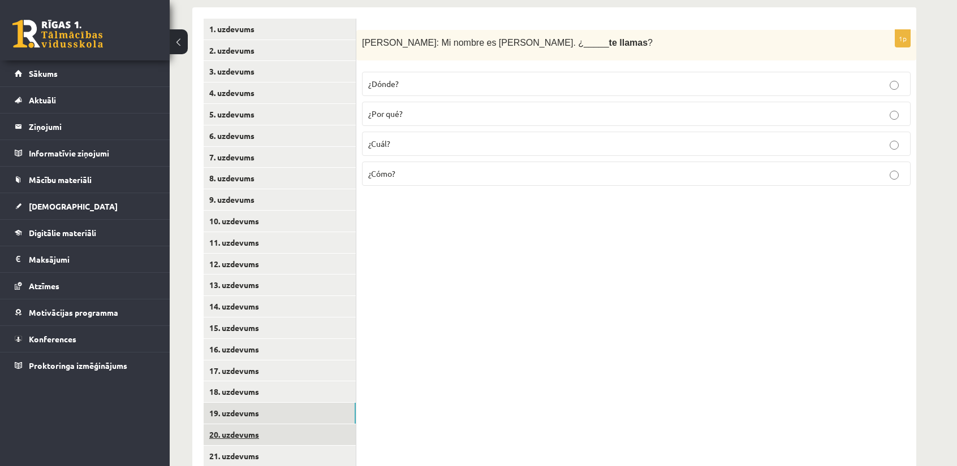
click at [286, 432] on link "20. uzdevums" at bounding box center [280, 435] width 152 height 21
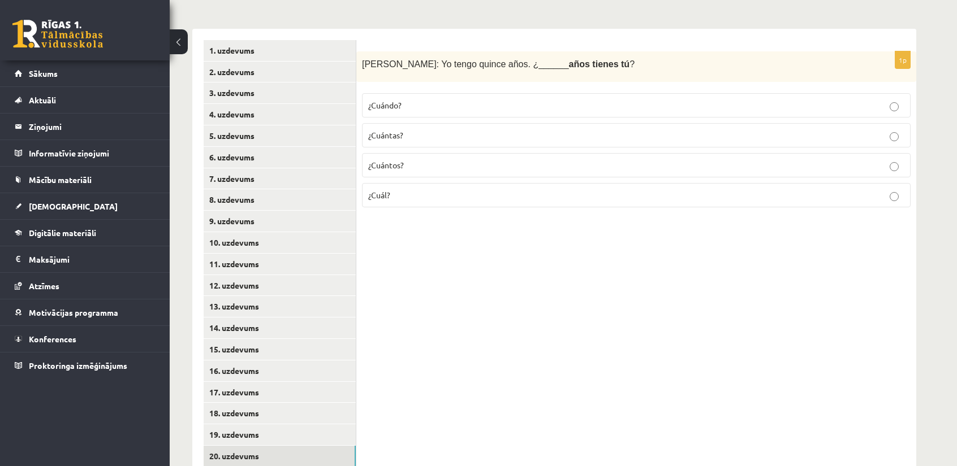
scroll to position [185, 0]
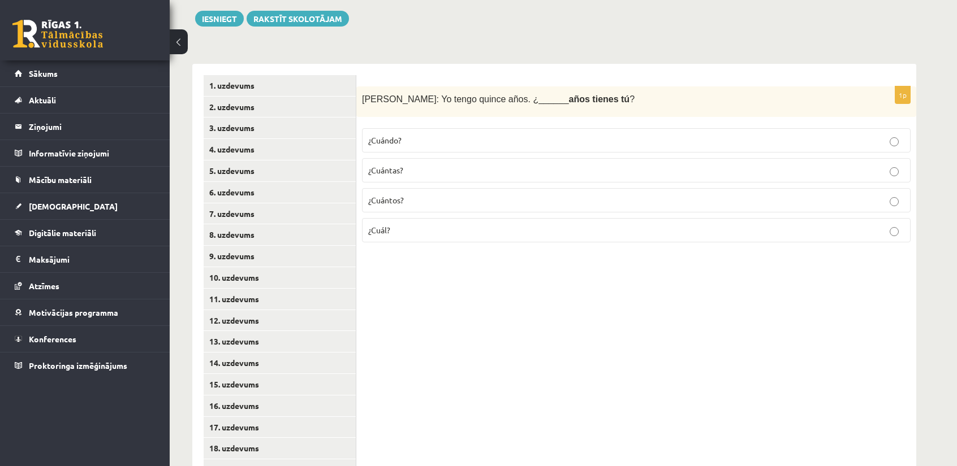
click at [425, 198] on p "¿Cuántos?" at bounding box center [636, 200] width 536 height 12
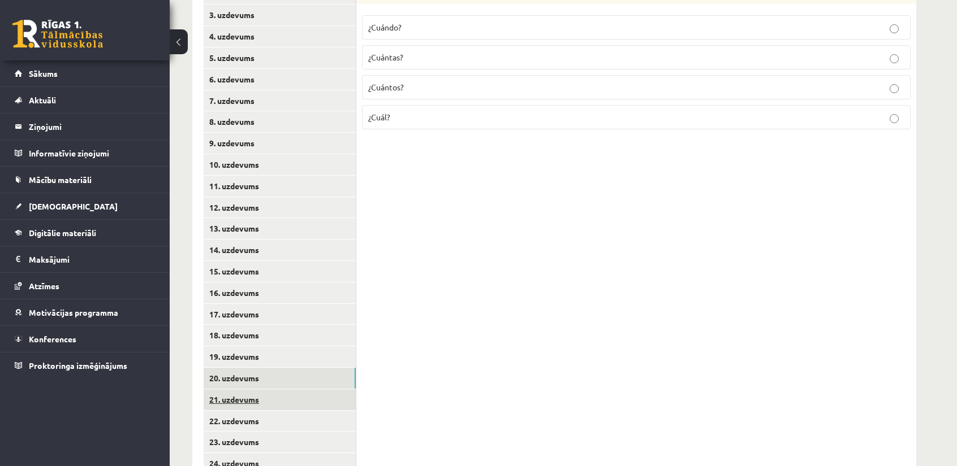
click at [296, 399] on link "21. uzdevums" at bounding box center [280, 400] width 152 height 21
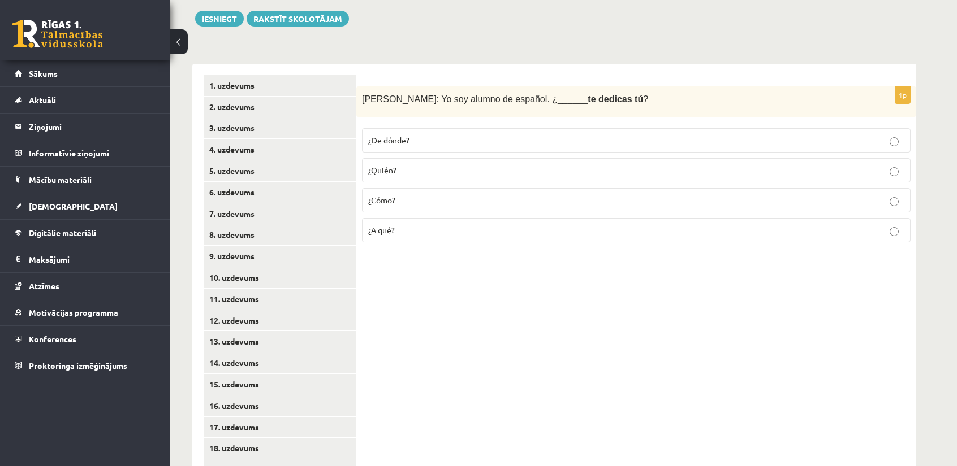
click at [420, 230] on p "¿A qué?" at bounding box center [636, 230] width 536 height 12
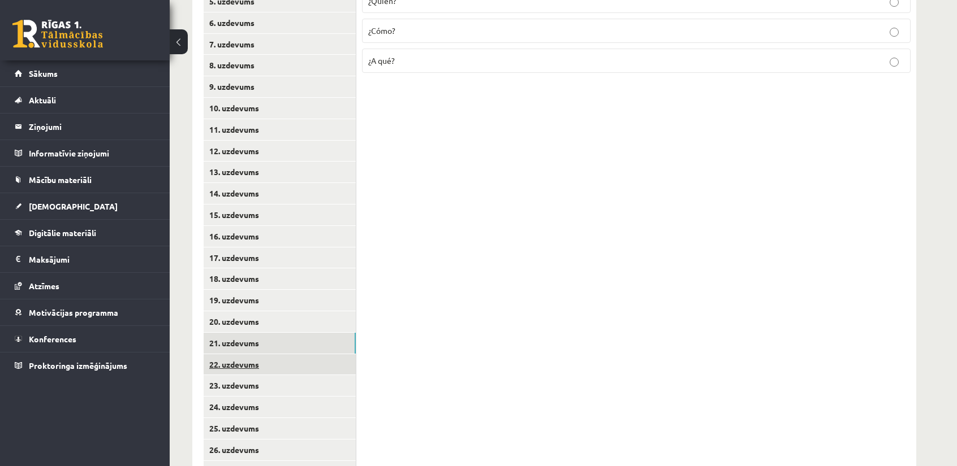
click at [274, 369] on link "22. uzdevums" at bounding box center [280, 364] width 152 height 21
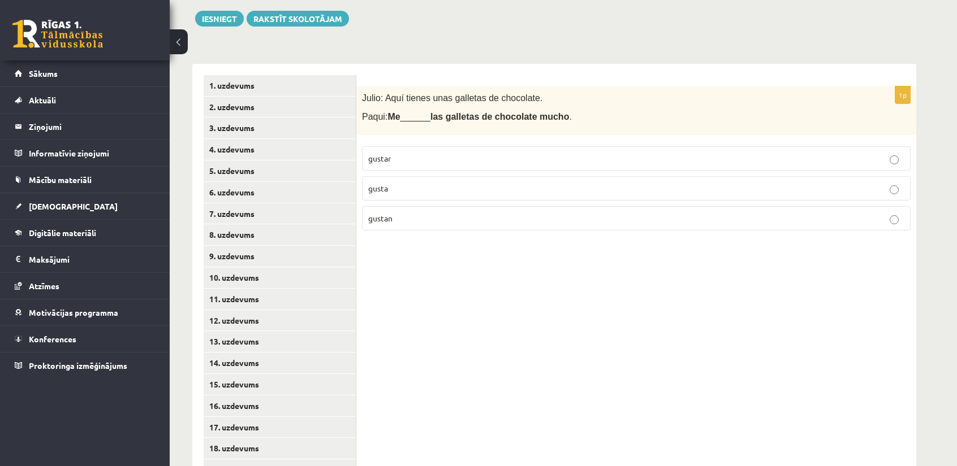
click at [385, 179] on label "gusta" at bounding box center [636, 188] width 548 height 24
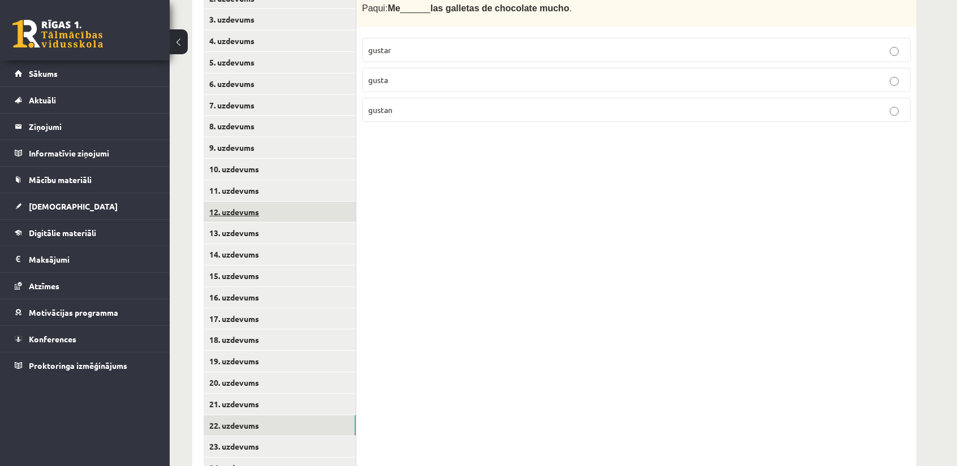
scroll to position [299, 0]
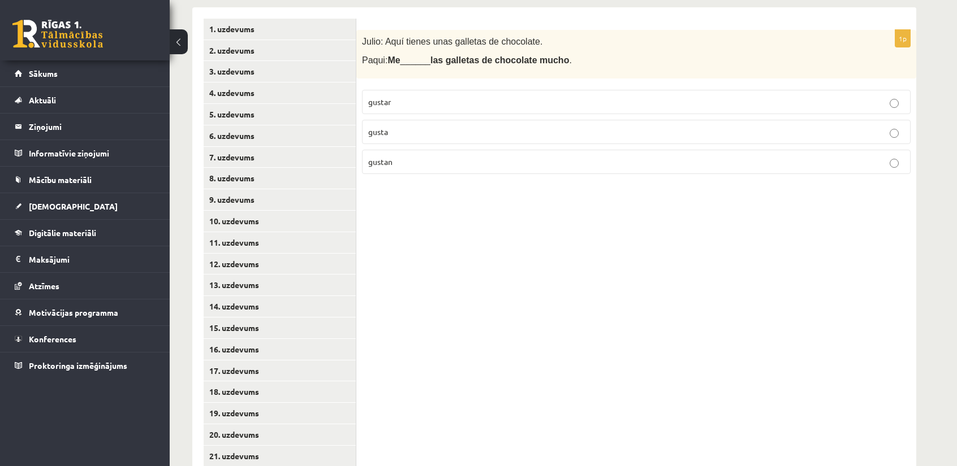
click at [408, 162] on p "gustan" at bounding box center [636, 162] width 536 height 12
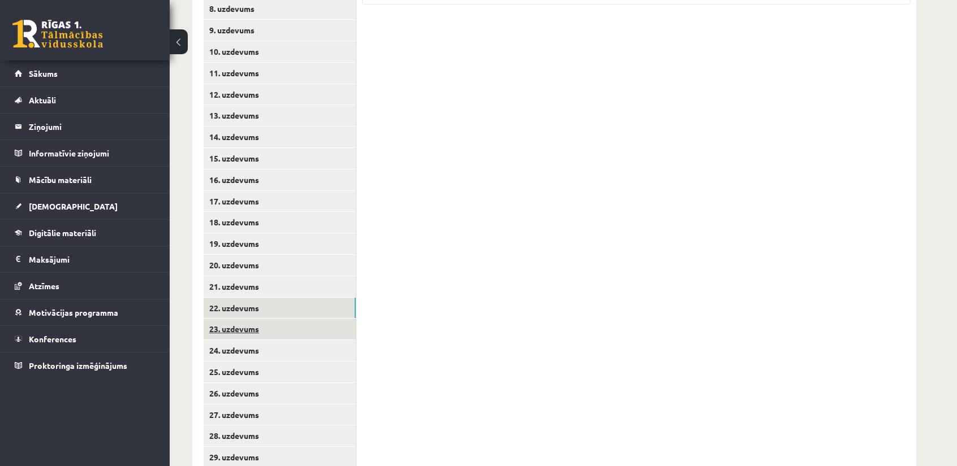
click at [279, 332] on link "23. uzdevums" at bounding box center [280, 329] width 152 height 21
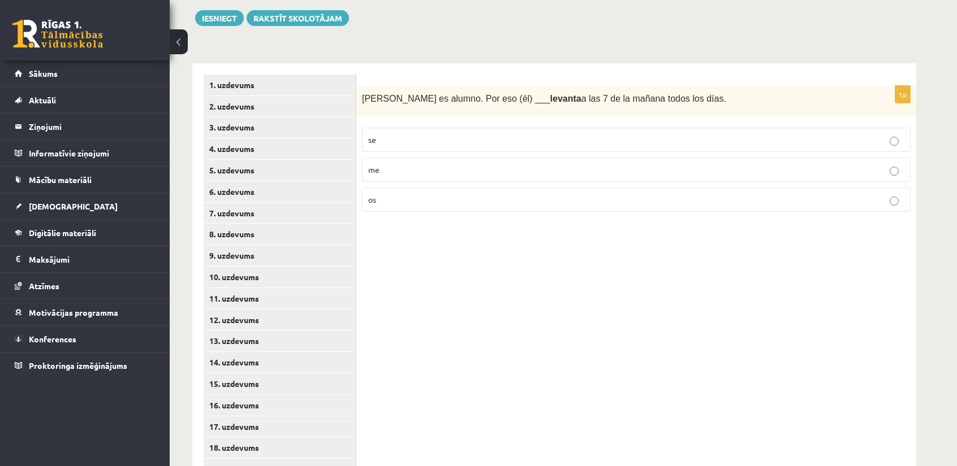
scroll to position [185, 0]
click at [407, 170] on p "me" at bounding box center [636, 171] width 536 height 12
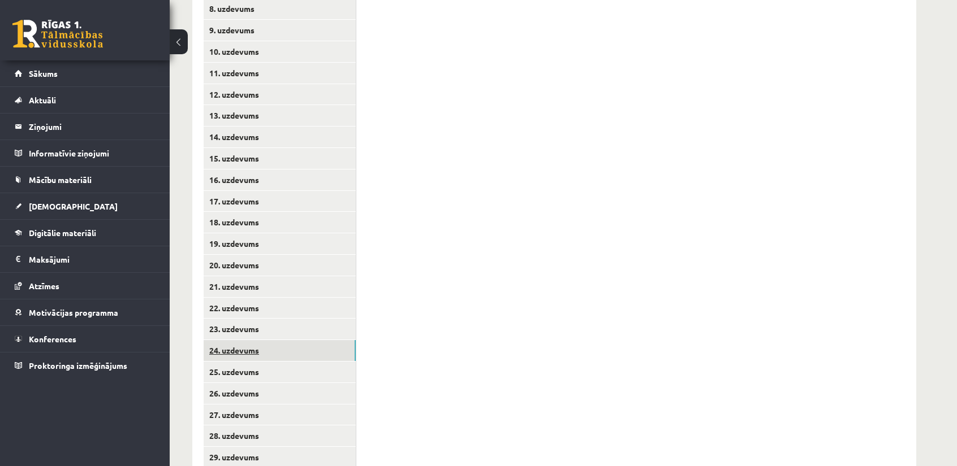
click at [285, 353] on link "24. uzdevums" at bounding box center [280, 350] width 152 height 21
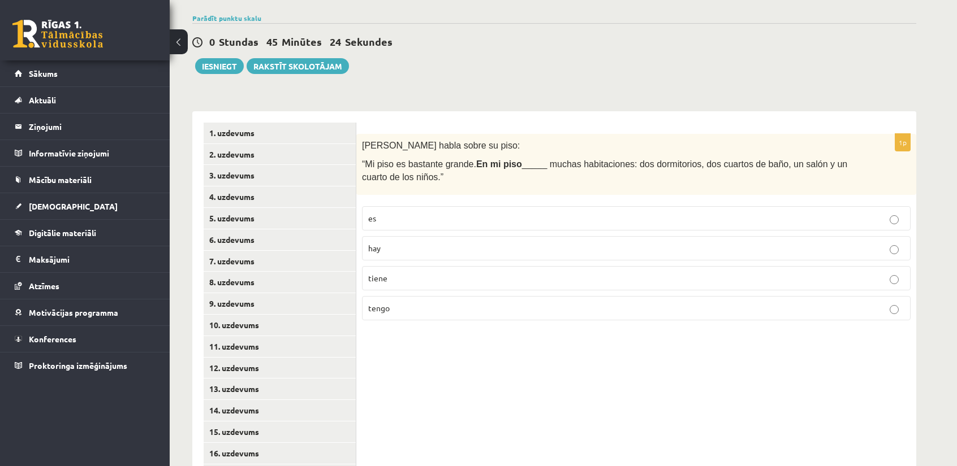
scroll to position [129, 0]
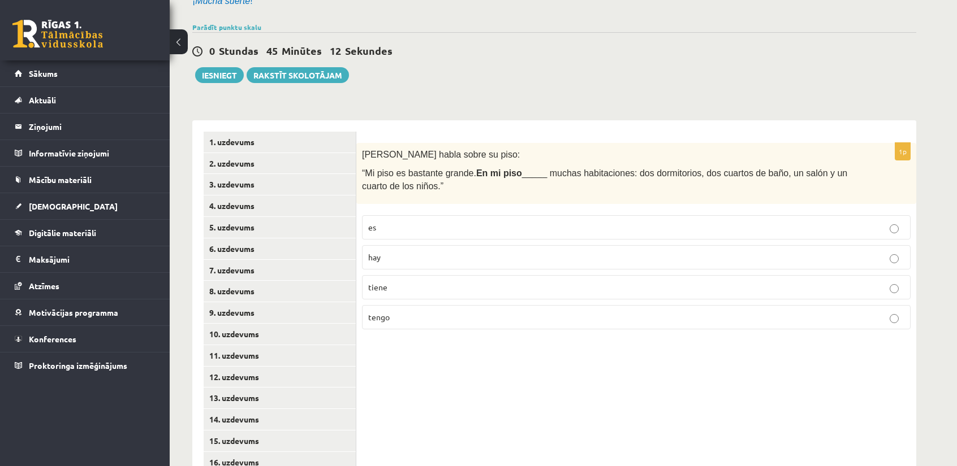
click at [384, 253] on p "hay" at bounding box center [636, 258] width 536 height 12
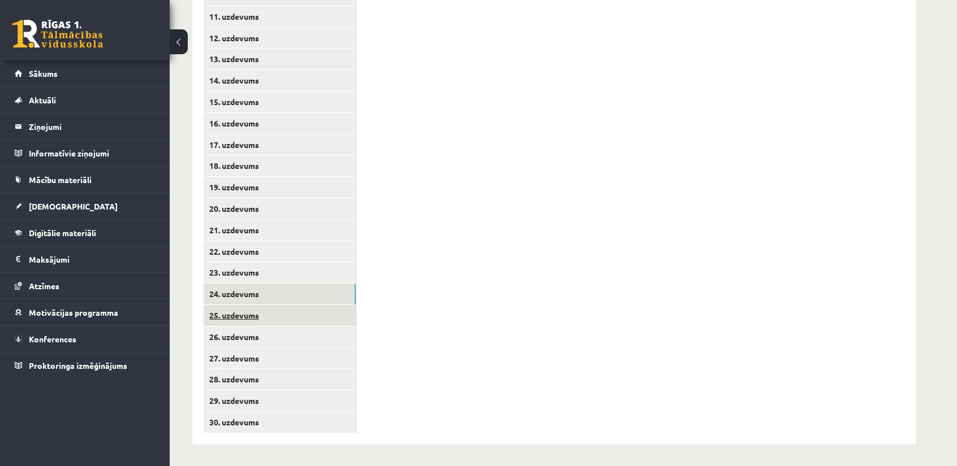
click at [299, 312] on link "25. uzdevums" at bounding box center [280, 315] width 152 height 21
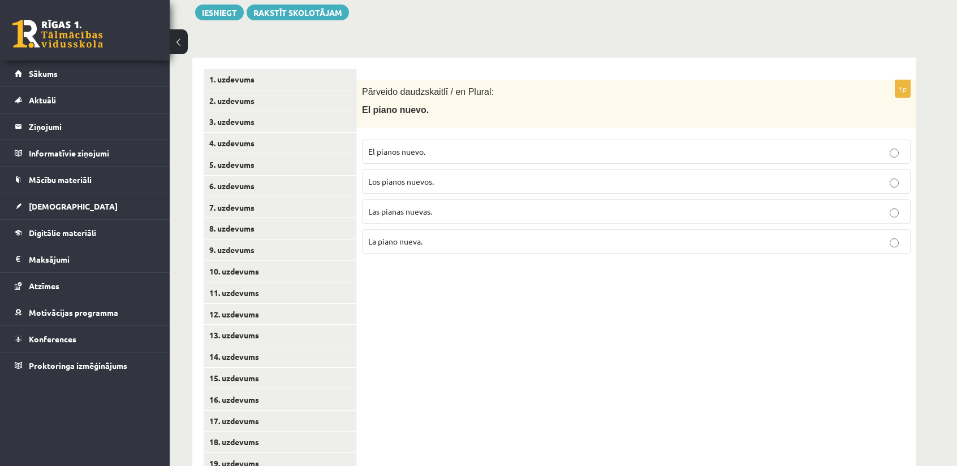
scroll to position [185, 0]
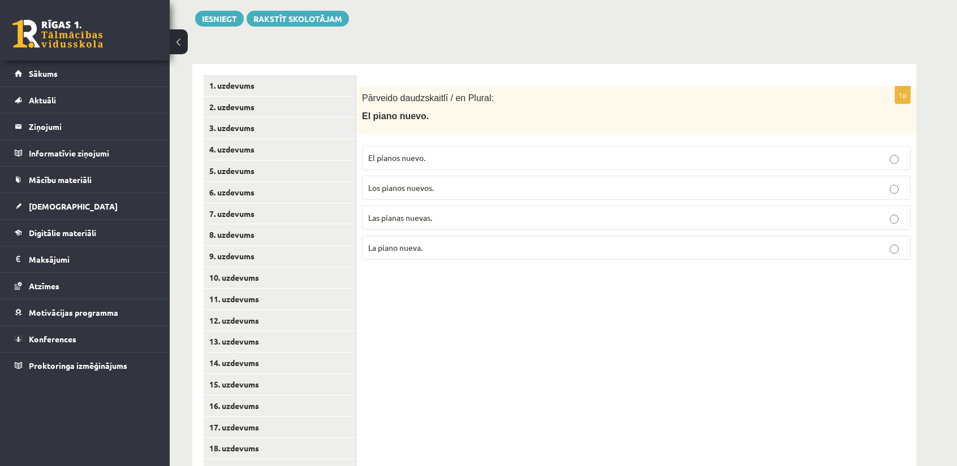
click at [446, 157] on p "El pianos nuevo." at bounding box center [636, 158] width 536 height 12
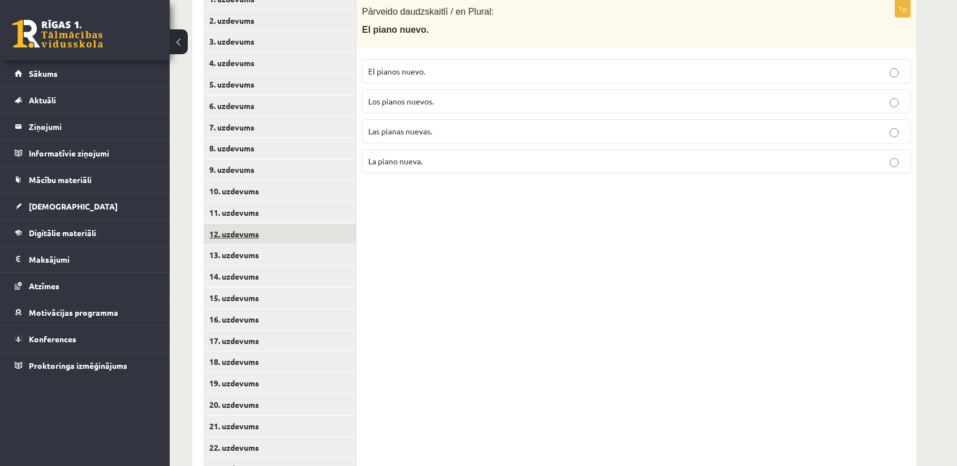
scroll to position [242, 0]
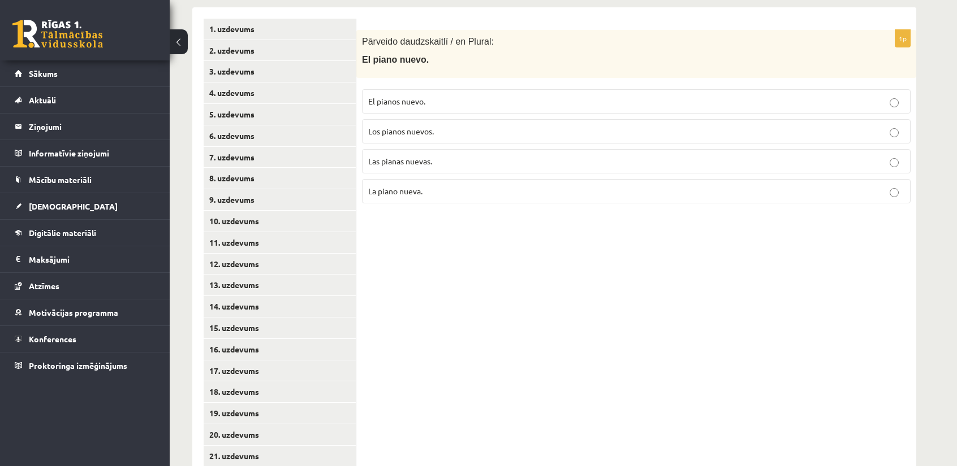
drag, startPoint x: 424, startPoint y: 127, endPoint x: 408, endPoint y: 143, distance: 22.8
click at [424, 127] on span "Los pianos nuevos." at bounding box center [401, 131] width 66 height 10
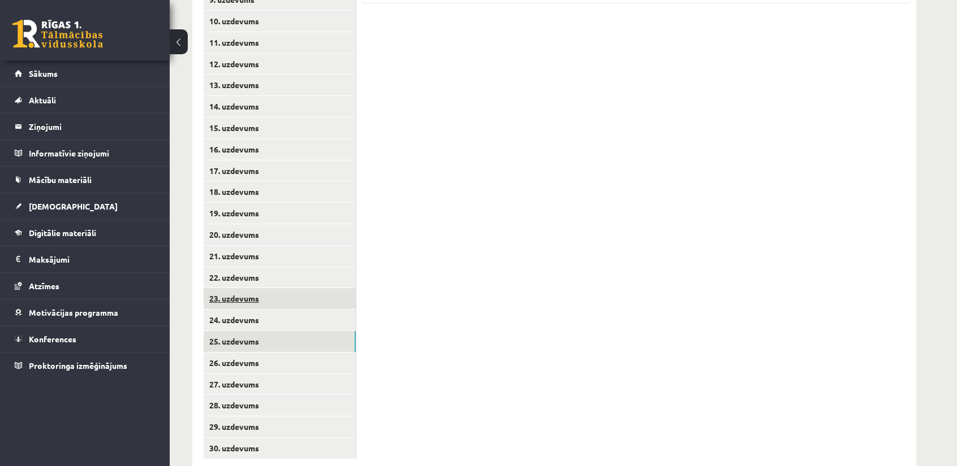
scroll to position [468, 0]
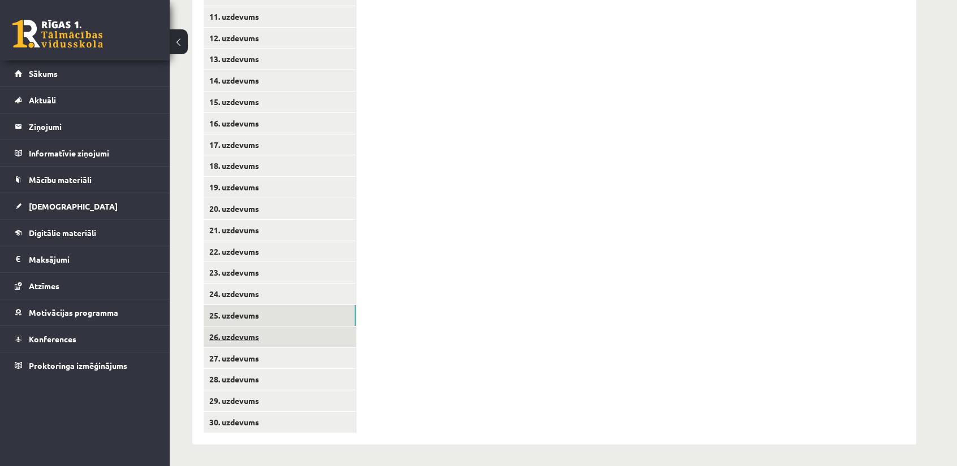
click at [263, 338] on link "26. uzdevums" at bounding box center [280, 337] width 152 height 21
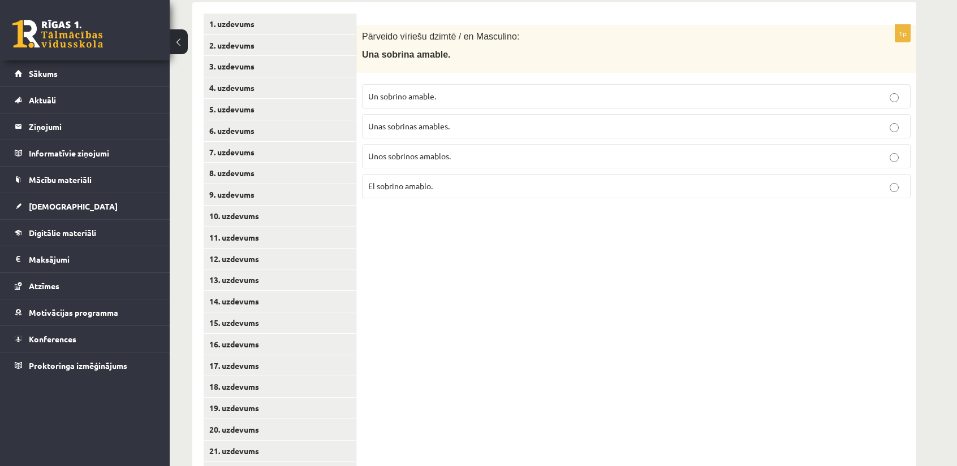
scroll to position [242, 0]
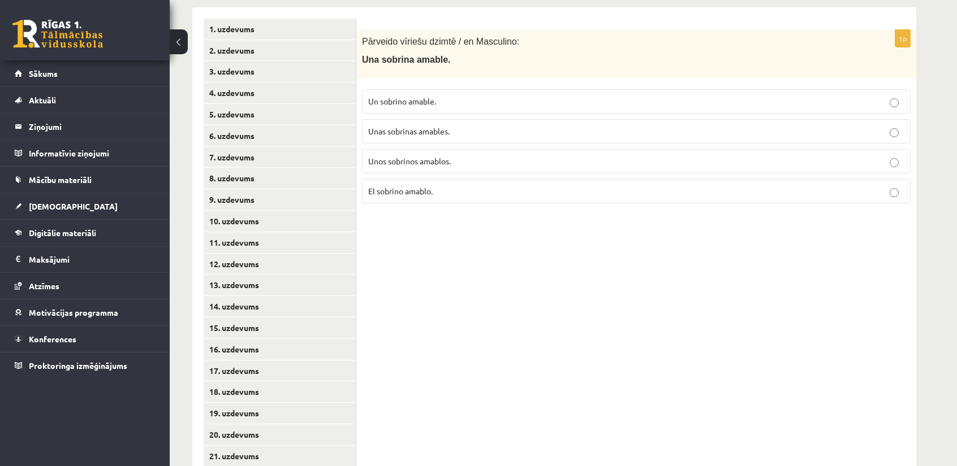
click at [469, 96] on p "Un sobrino amable." at bounding box center [636, 102] width 536 height 12
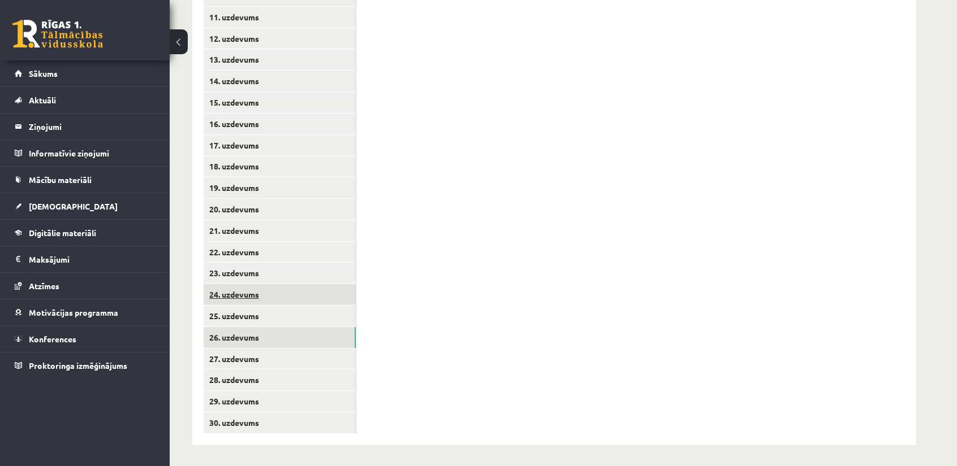
scroll to position [468, 0]
click at [252, 364] on link "27. uzdevums" at bounding box center [280, 358] width 152 height 21
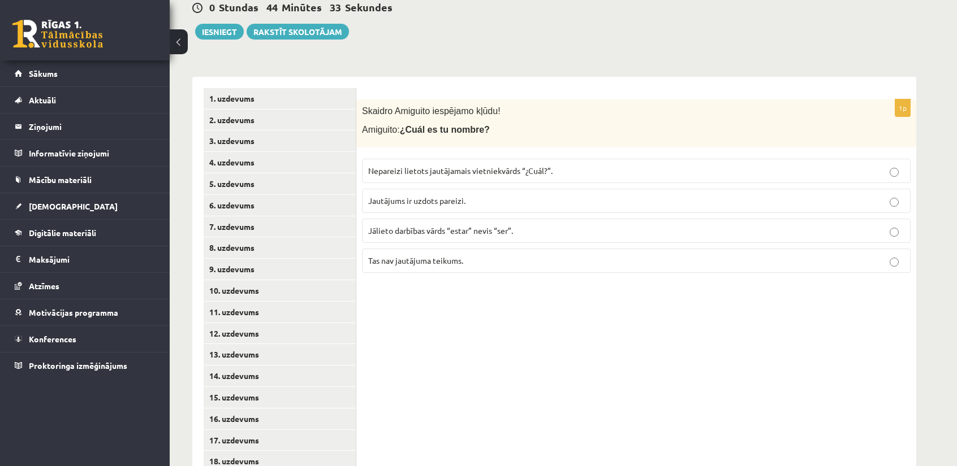
scroll to position [185, 0]
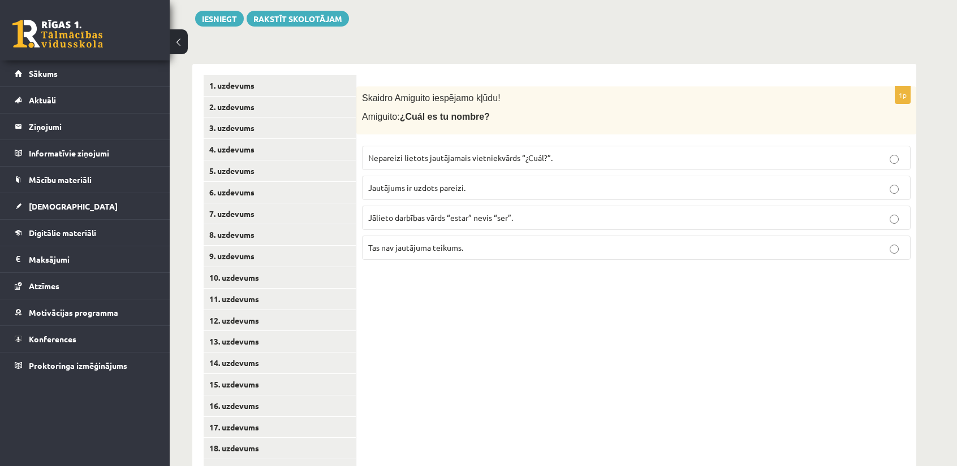
click at [467, 165] on label "Nepareizi lietots jautājamais vietniekvārds “¿Cuál?”." at bounding box center [636, 158] width 548 height 24
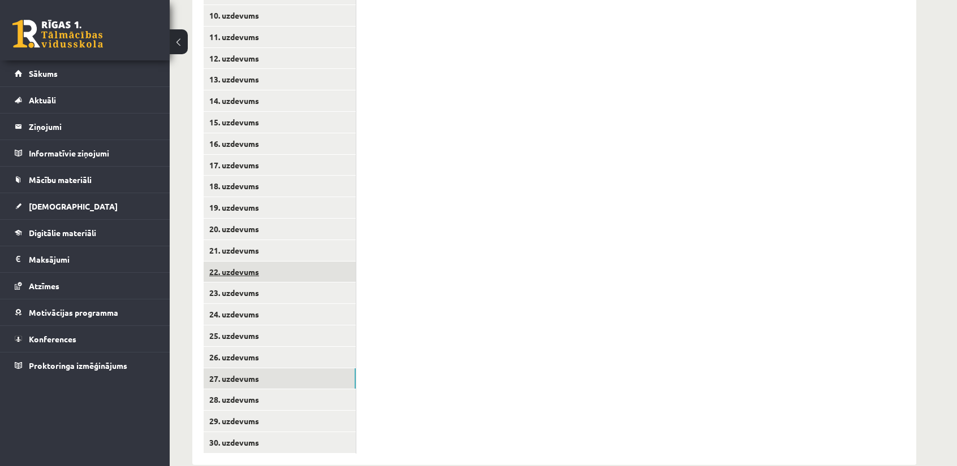
scroll to position [468, 0]
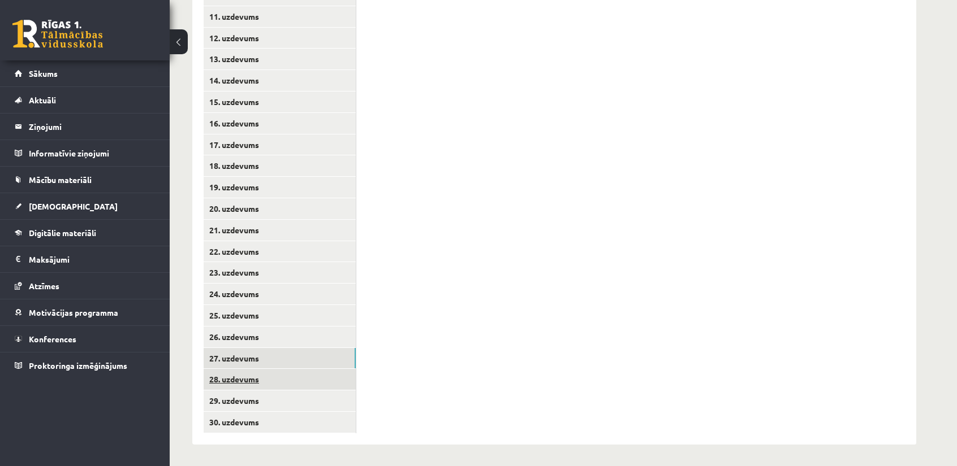
click at [262, 371] on link "28. uzdevums" at bounding box center [280, 379] width 152 height 21
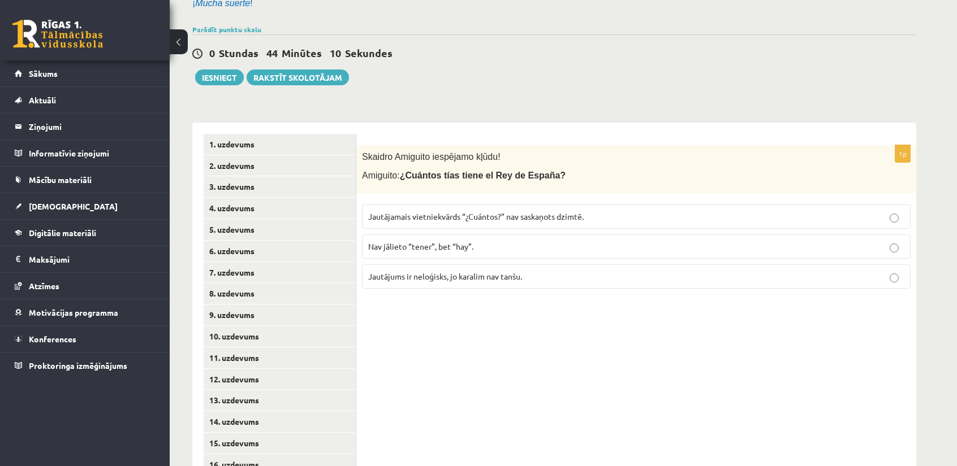
scroll to position [129, 0]
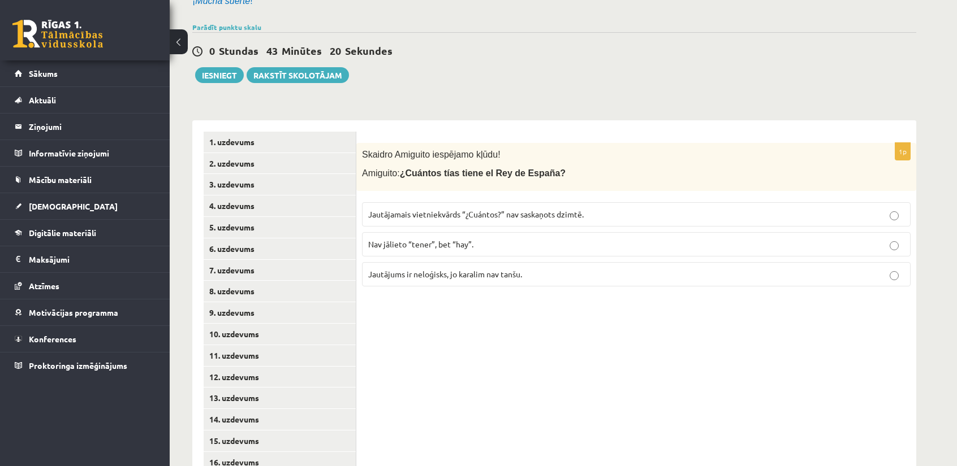
click at [507, 218] on p "Jautājamais vietniekvārds “¿Cuántos?” nav saskaņots dzimtē." at bounding box center [636, 215] width 536 height 12
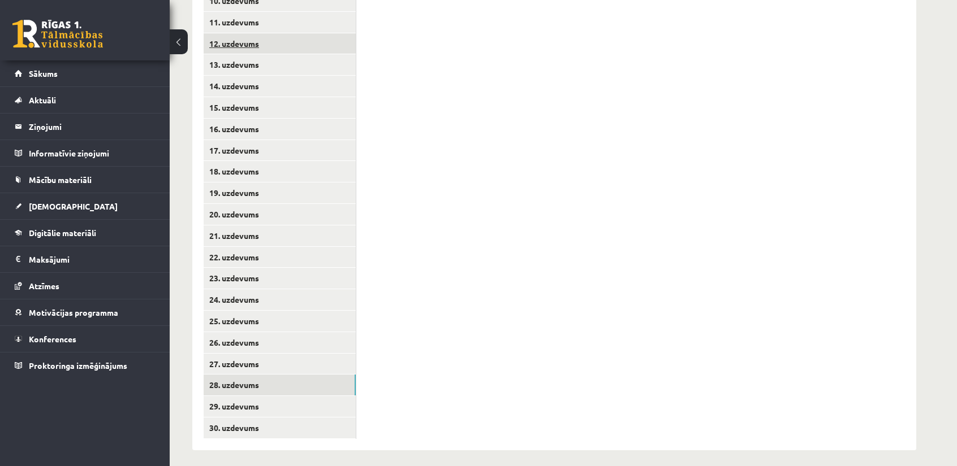
scroll to position [468, 0]
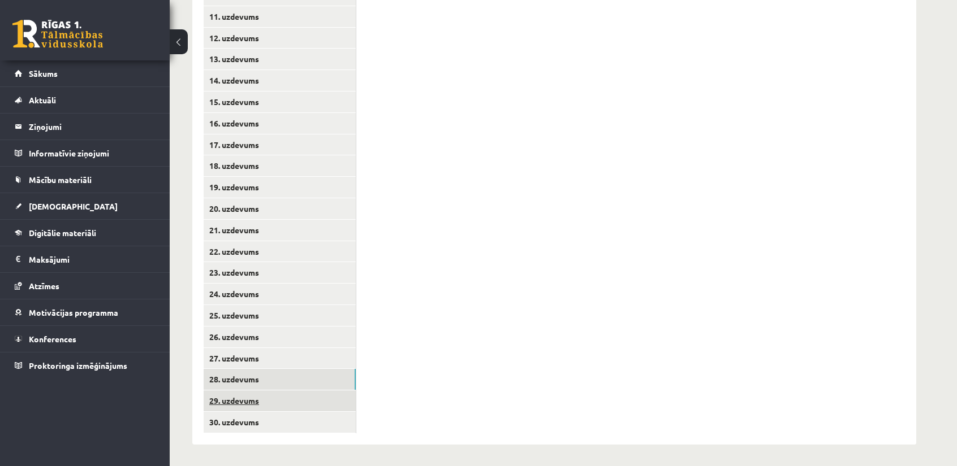
click at [295, 400] on link "29. uzdevums" at bounding box center [280, 401] width 152 height 21
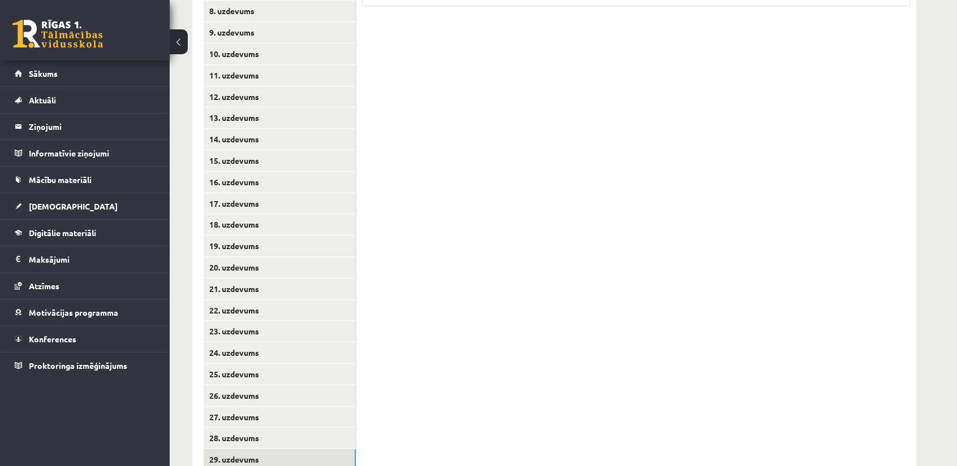
scroll to position [129, 0]
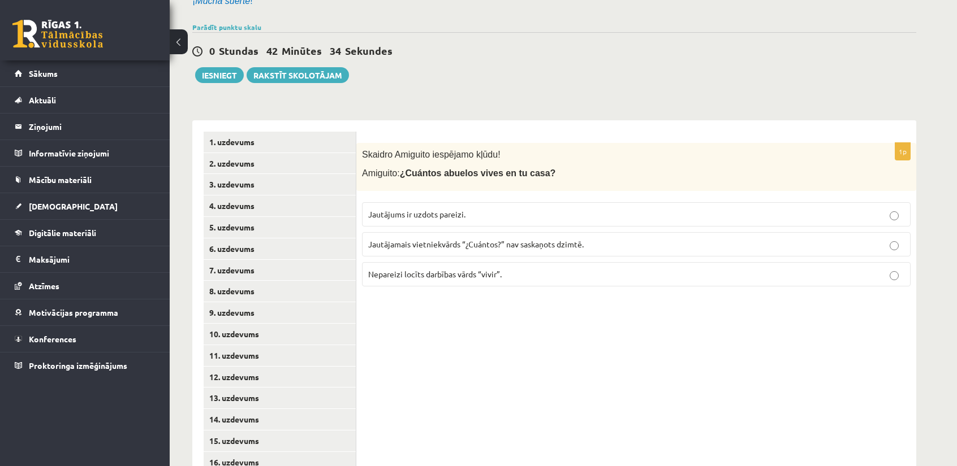
click at [493, 274] on span "Nepareizi locīts darbības vārds “vivir”." at bounding box center [434, 274] width 133 height 10
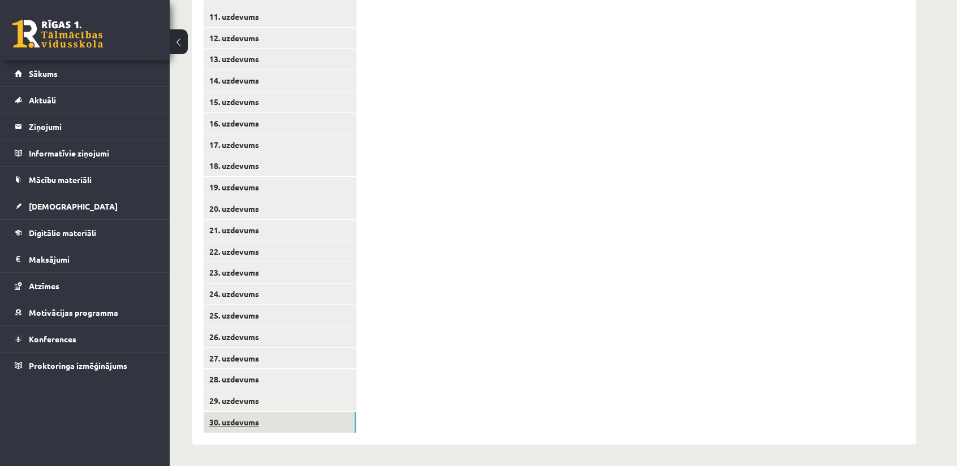
click at [279, 419] on link "30. uzdevums" at bounding box center [280, 422] width 152 height 21
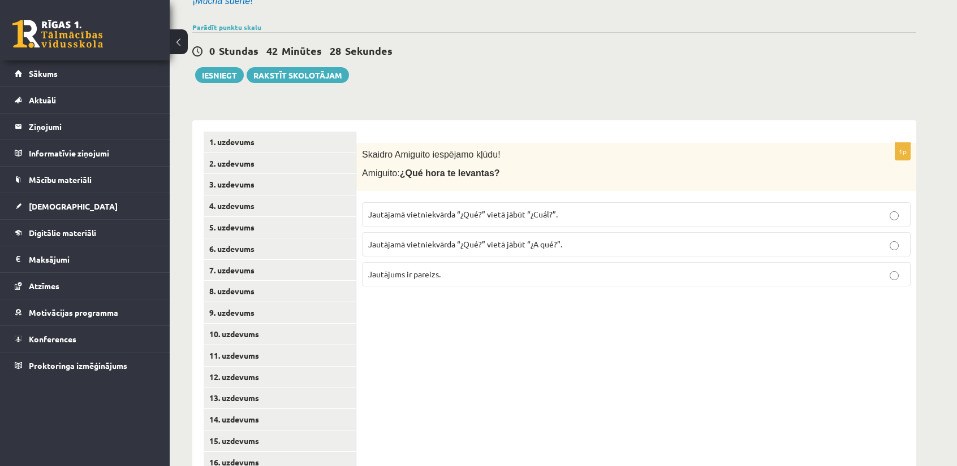
click at [430, 274] on span "Jautājums ir pareizs." at bounding box center [404, 274] width 72 height 10
click at [423, 273] on span "Jautājums ir pareizs." at bounding box center [404, 274] width 72 height 10
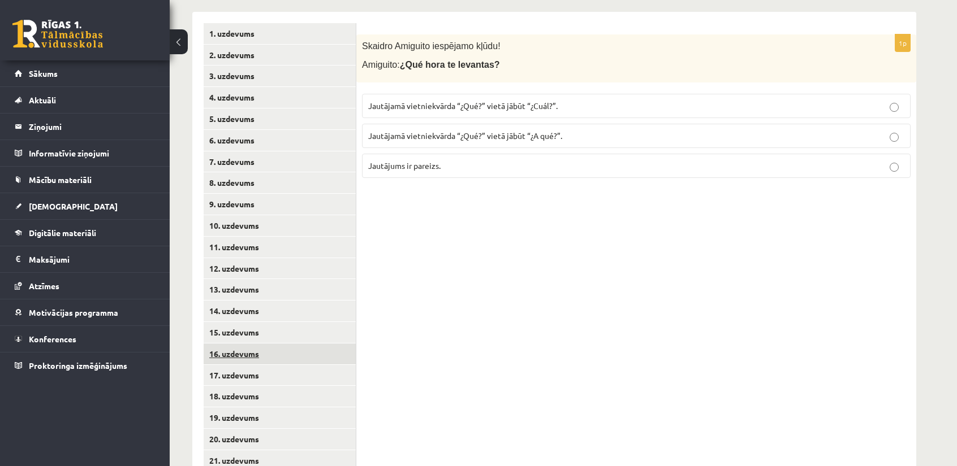
scroll to position [242, 0]
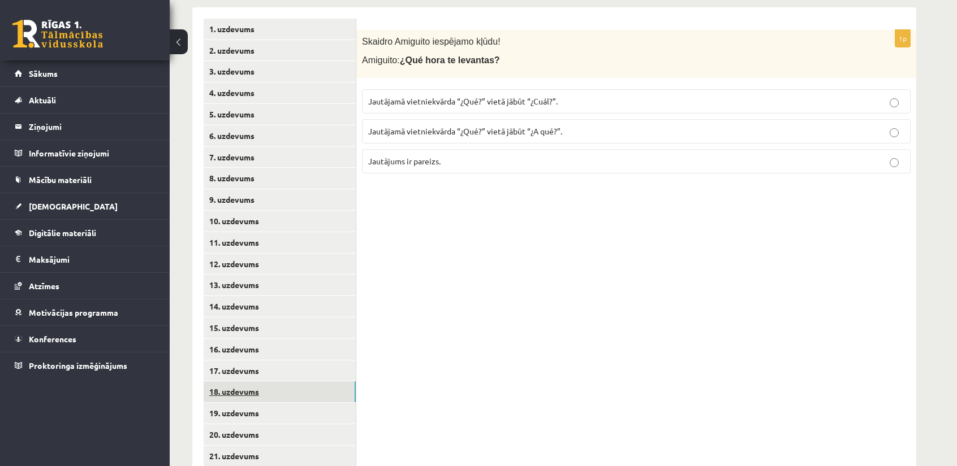
click at [282, 388] on link "18. uzdevums" at bounding box center [280, 392] width 152 height 21
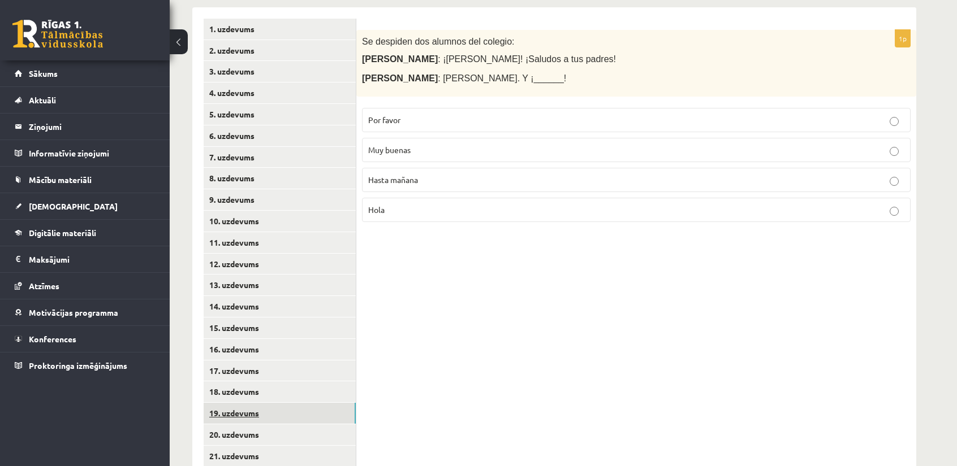
click at [281, 409] on link "19. uzdevums" at bounding box center [280, 413] width 152 height 21
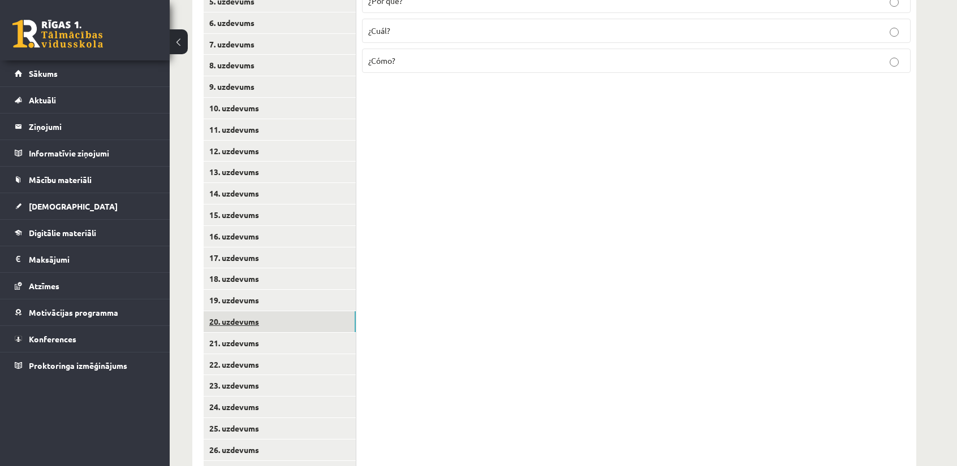
click at [271, 321] on link "20. uzdevums" at bounding box center [280, 322] width 152 height 21
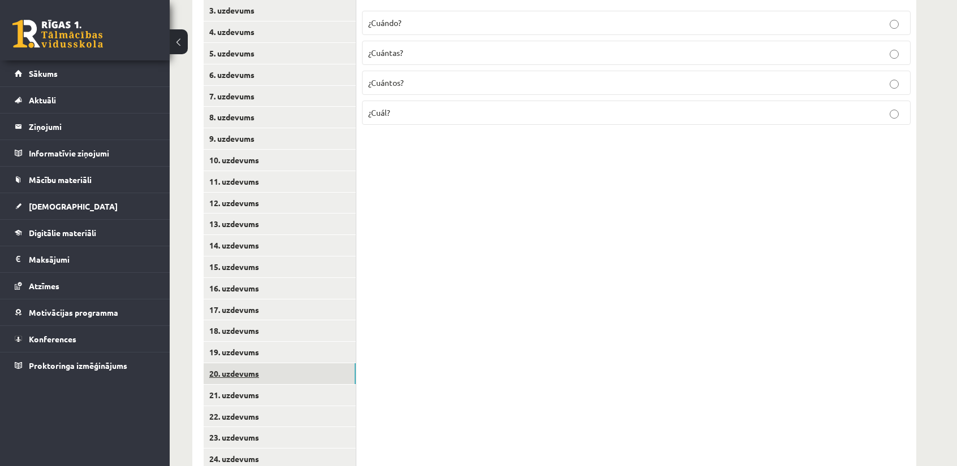
scroll to position [299, 0]
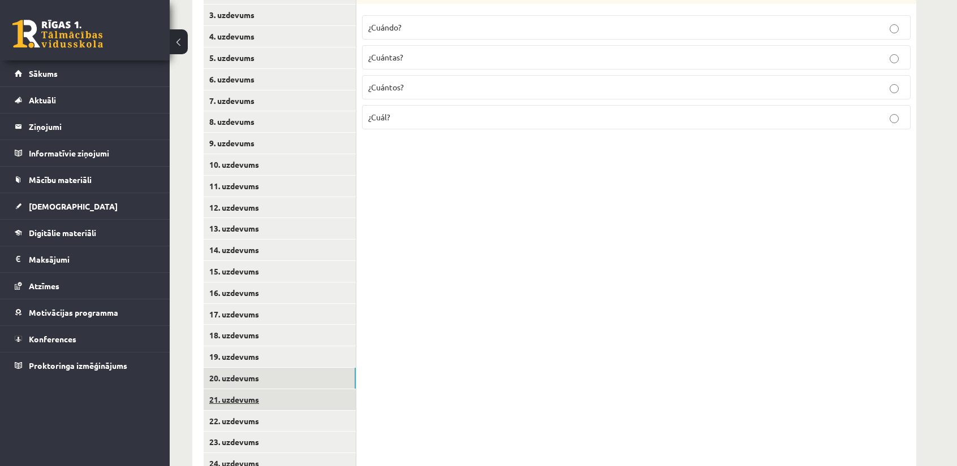
click at [267, 399] on link "21. uzdevums" at bounding box center [280, 400] width 152 height 21
click at [273, 418] on link "22. uzdevums" at bounding box center [280, 421] width 152 height 21
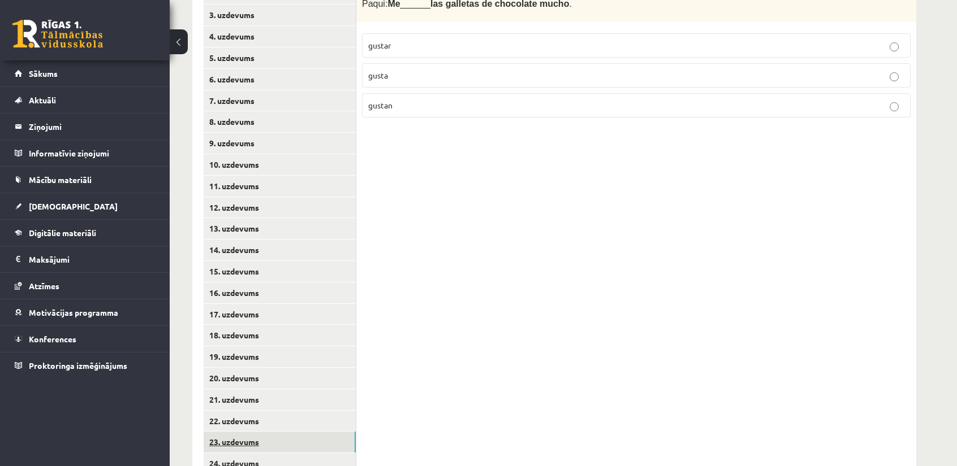
click at [268, 442] on link "23. uzdevums" at bounding box center [280, 442] width 152 height 21
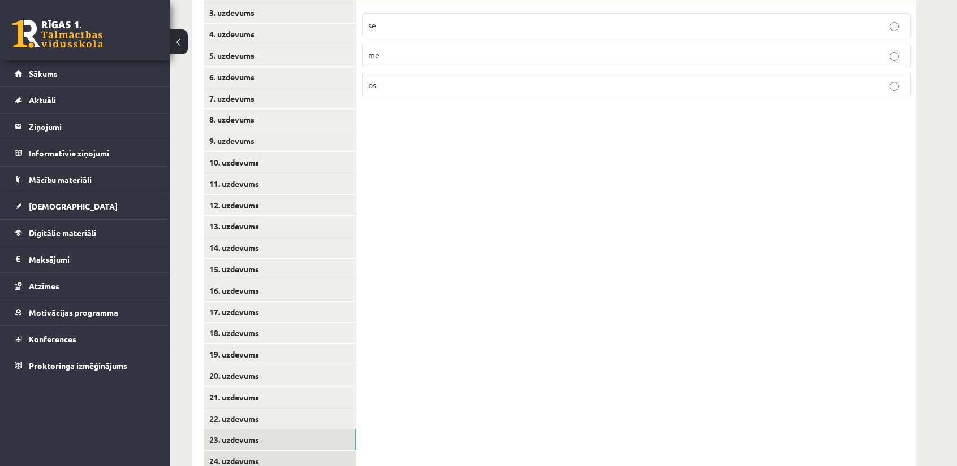
scroll to position [468, 0]
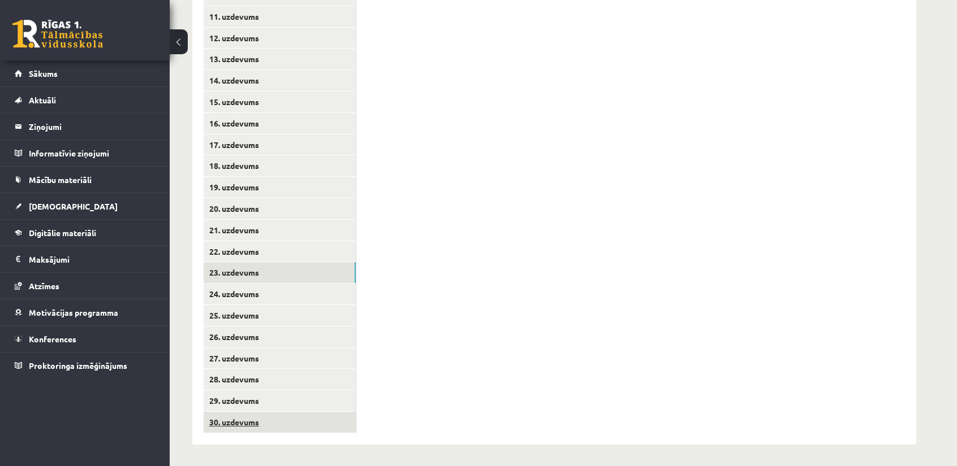
click at [244, 420] on link "30. uzdevums" at bounding box center [280, 422] width 152 height 21
click at [262, 397] on link "29. uzdevums" at bounding box center [280, 401] width 152 height 21
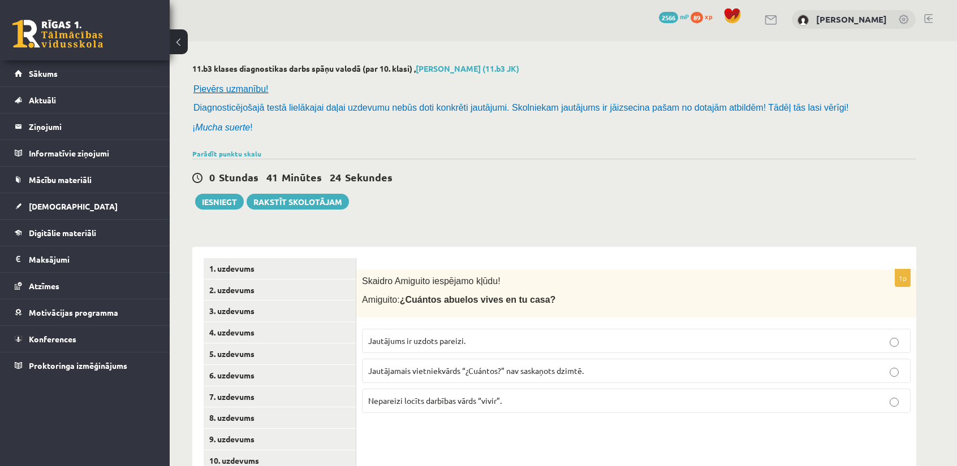
scroll to position [0, 0]
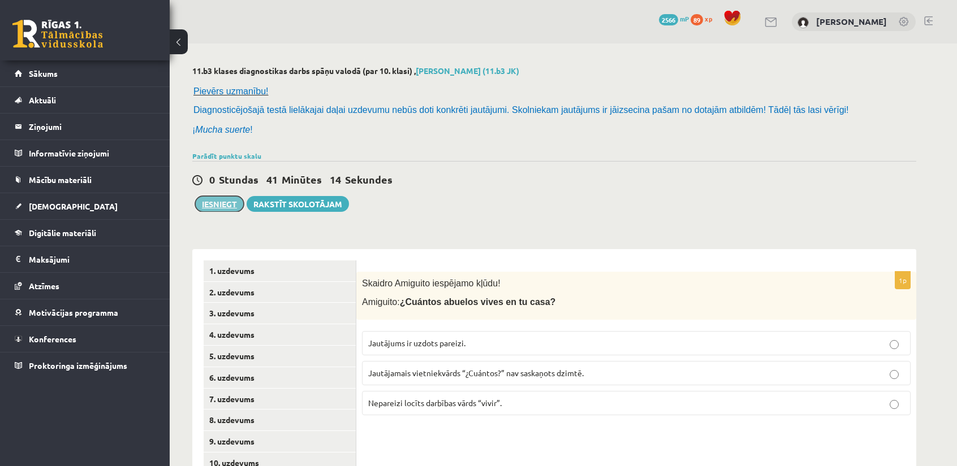
click at [203, 206] on button "Iesniegt" at bounding box center [219, 204] width 49 height 16
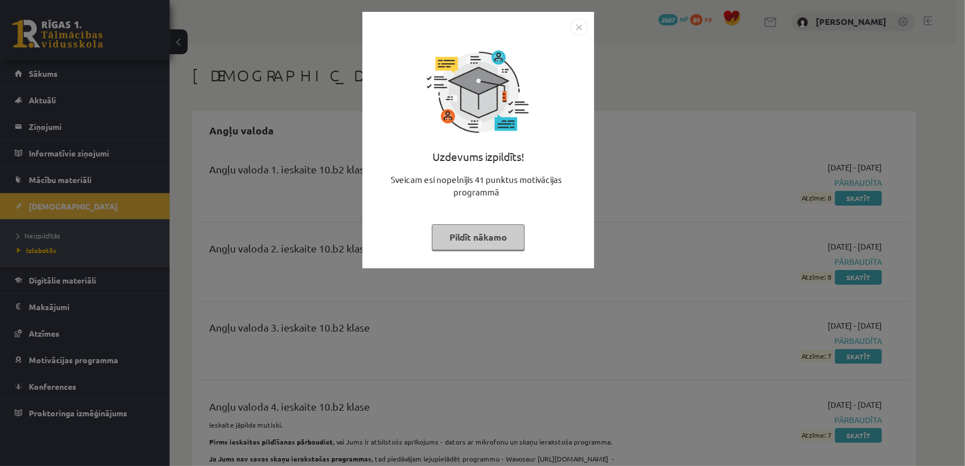
click at [579, 28] on img "Close" at bounding box center [578, 27] width 17 height 17
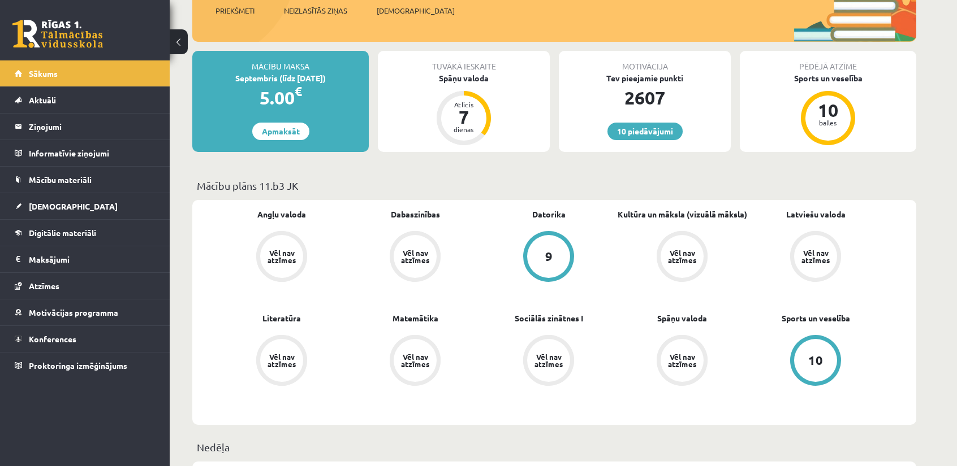
scroll to position [170, 0]
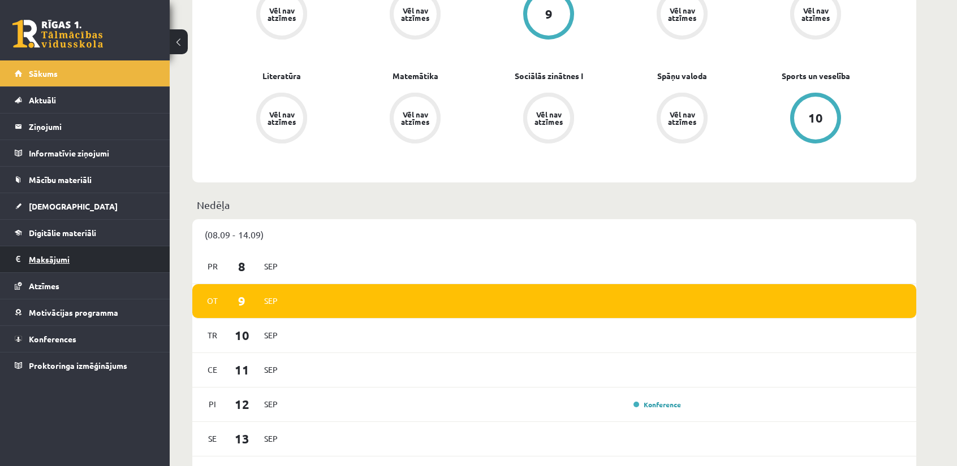
click at [94, 250] on legend "Maksājumi 0" at bounding box center [92, 259] width 127 height 26
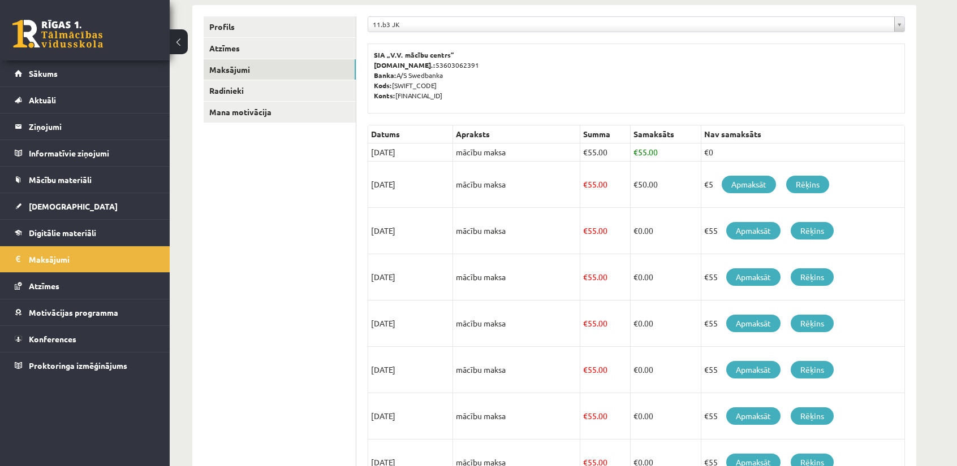
scroll to position [106, 0]
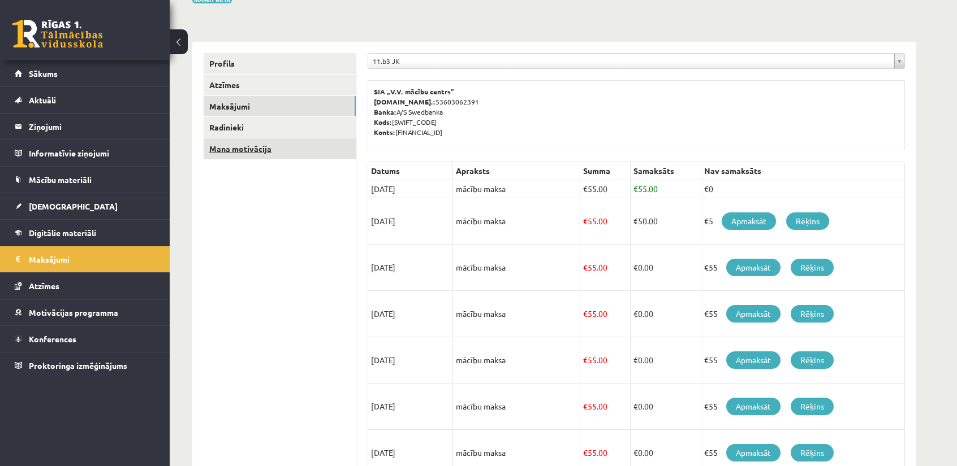
click at [239, 158] on link "Mana motivācija" at bounding box center [280, 149] width 152 height 21
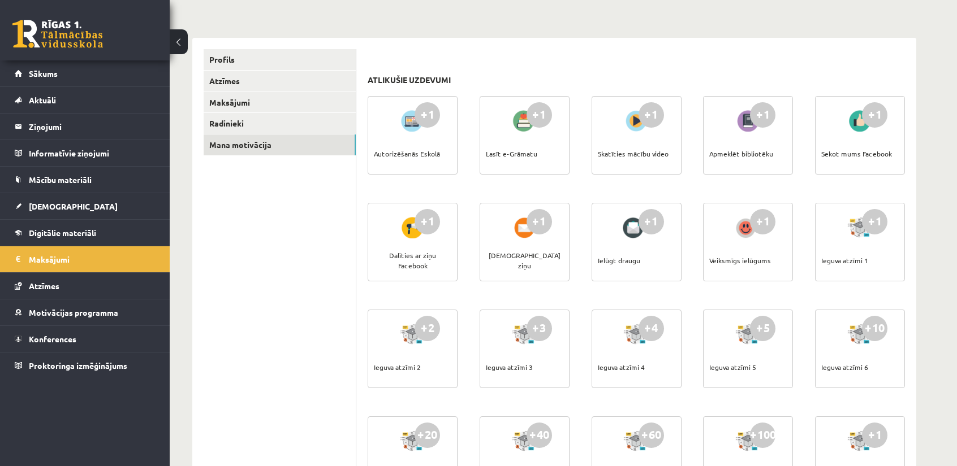
scroll to position [106, 0]
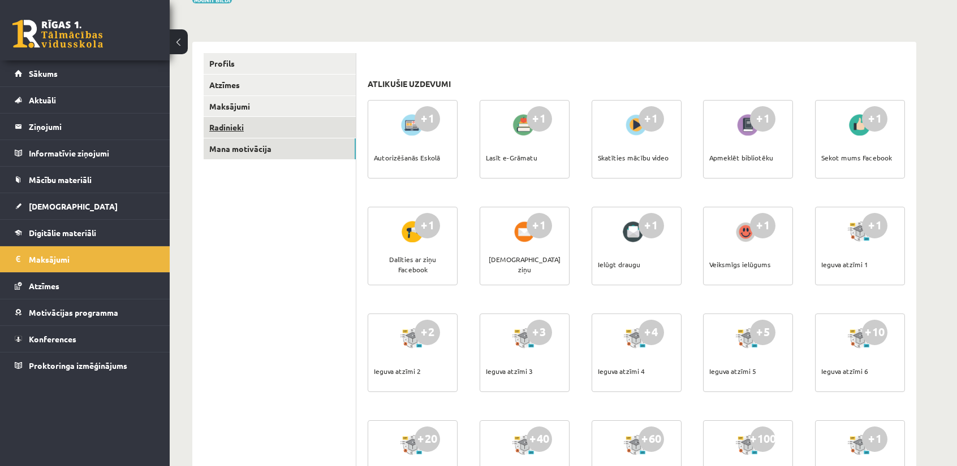
click at [239, 134] on link "Radinieki" at bounding box center [280, 127] width 152 height 21
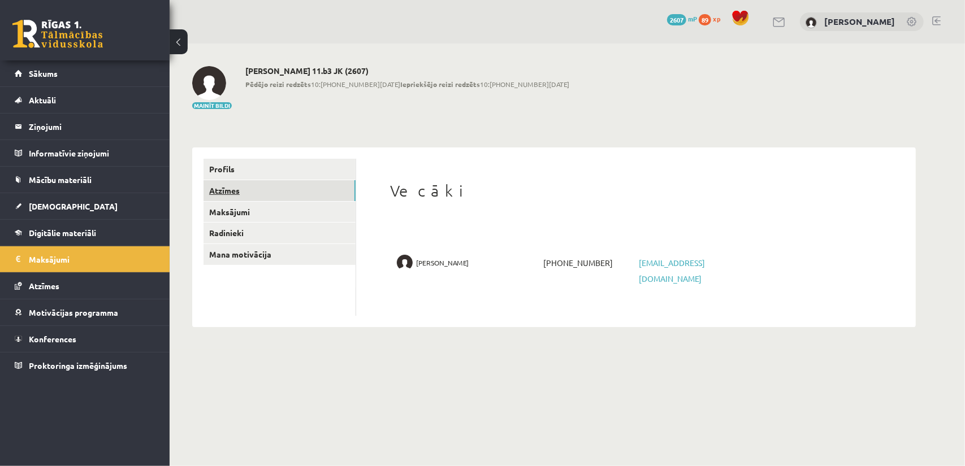
click at [233, 192] on link "Atzīmes" at bounding box center [280, 190] width 152 height 21
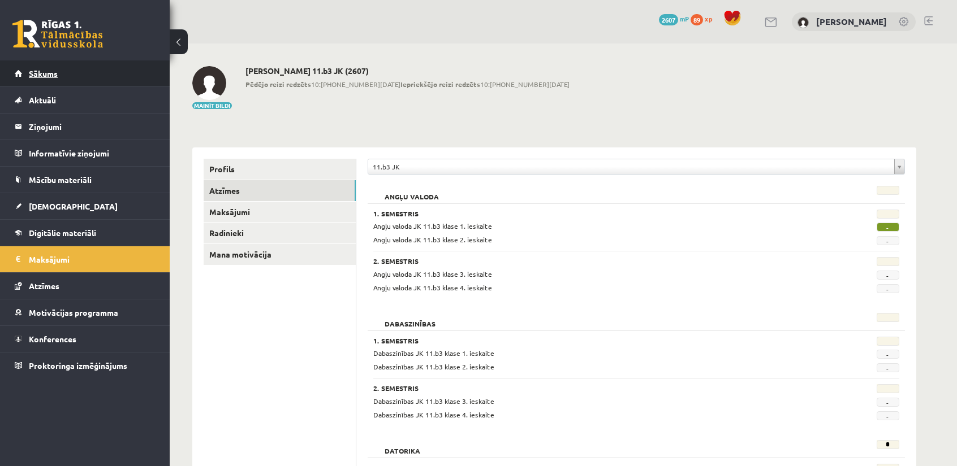
click at [75, 73] on link "Sākums" at bounding box center [85, 73] width 141 height 26
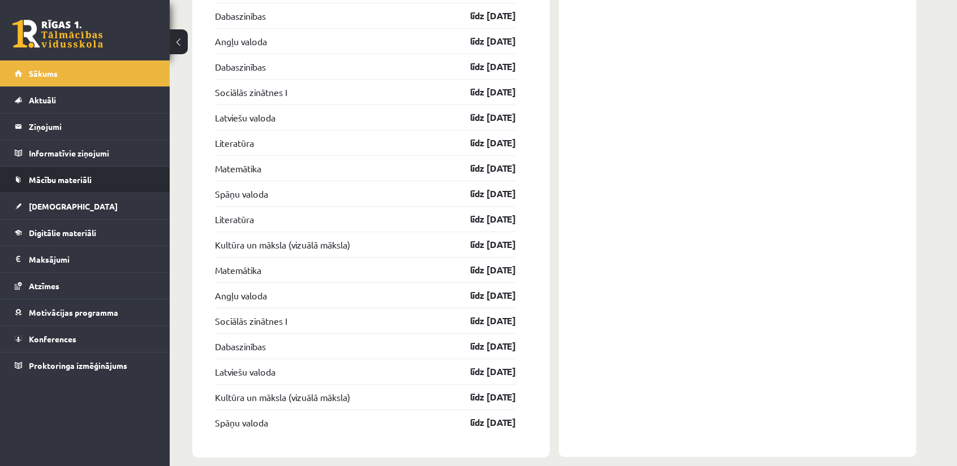
scroll to position [1482, 0]
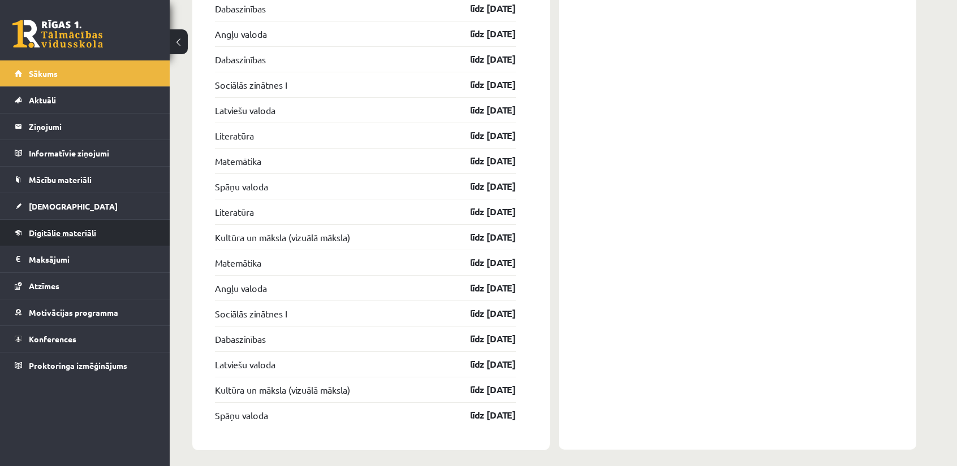
click at [119, 232] on link "Digitālie materiāli" at bounding box center [85, 233] width 141 height 26
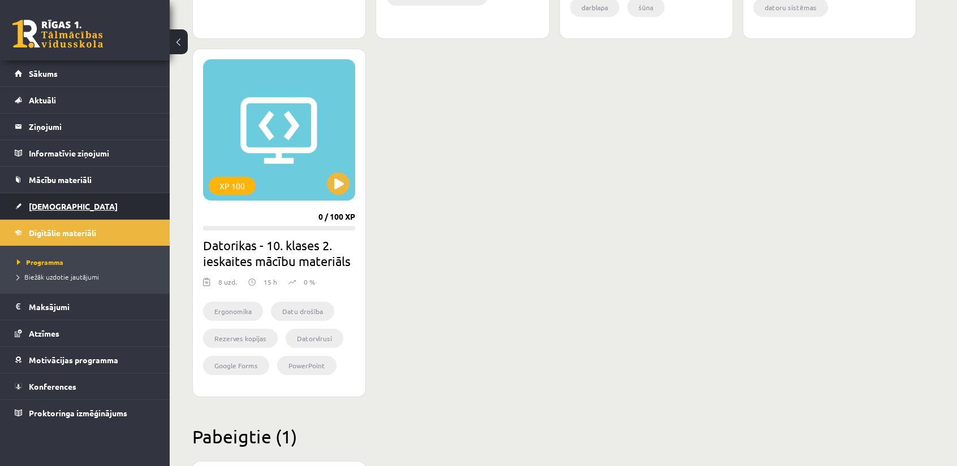
scroll to position [733, 0]
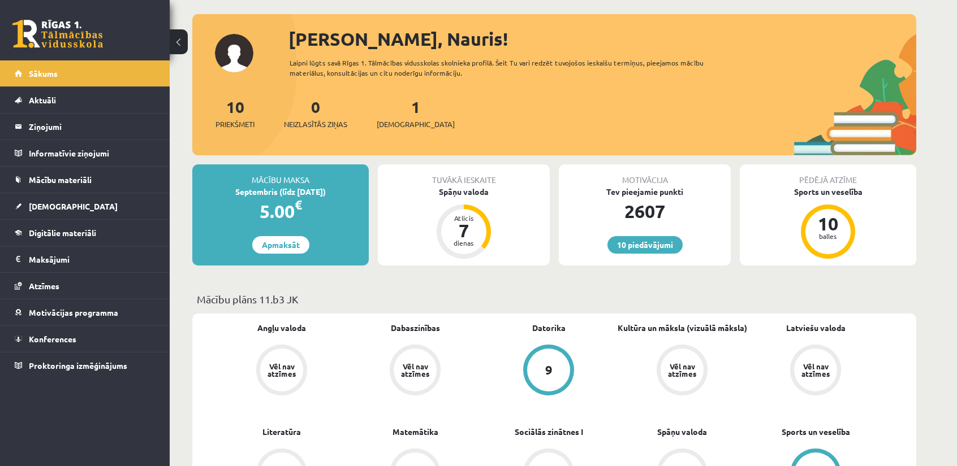
scroll to position [57, 0]
